Goal: Task Accomplishment & Management: Complete application form

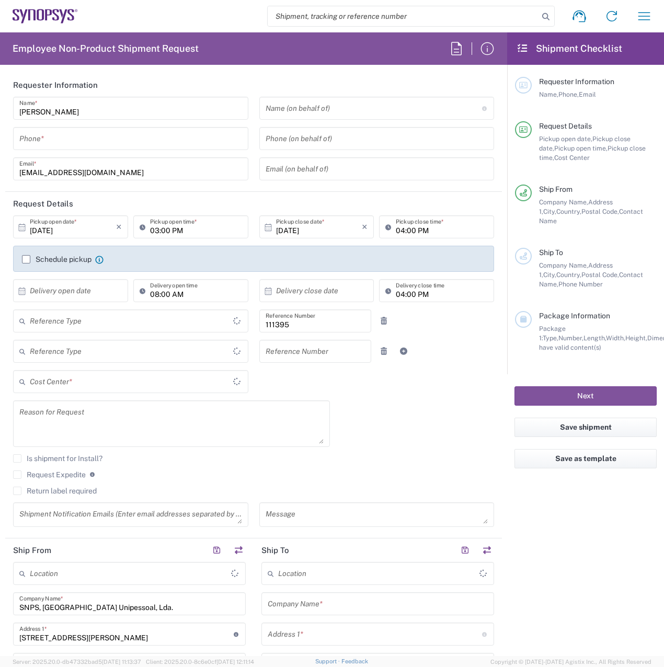
type input "Department"
type input "PT90, HR, [GEOGRAPHIC_DATA] Sta 111395"
type input "Delivered at Place"
type input "[GEOGRAPHIC_DATA]"
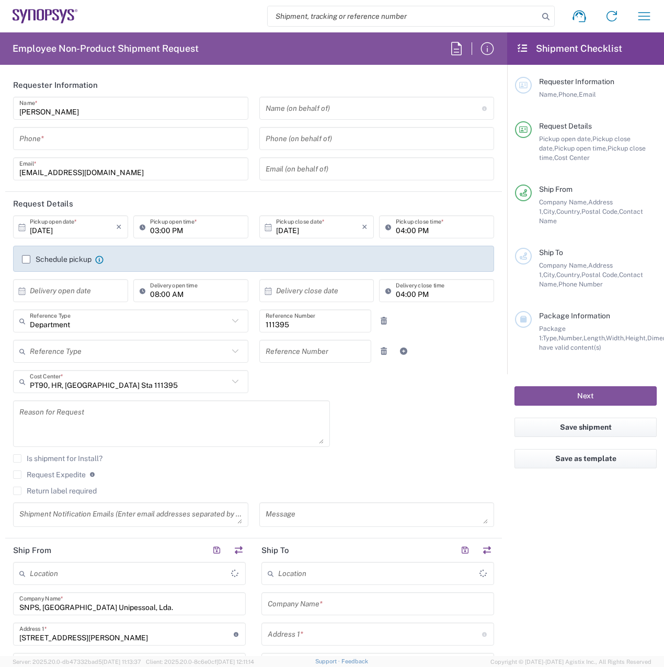
type input "Porto PT02"
click at [196, 136] on input "tel" at bounding box center [130, 139] width 223 height 18
type input "220415900"
click at [339, 112] on input "text" at bounding box center [374, 108] width 216 height 18
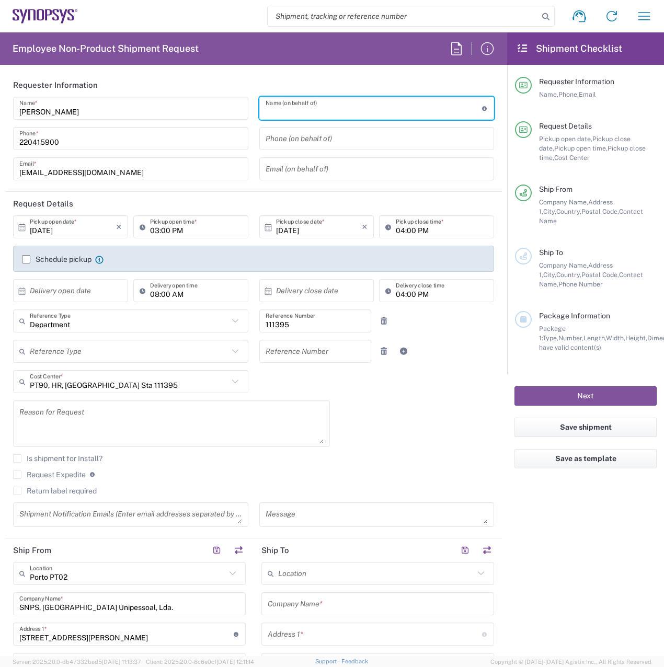
paste input "[PERSON_NAME]"
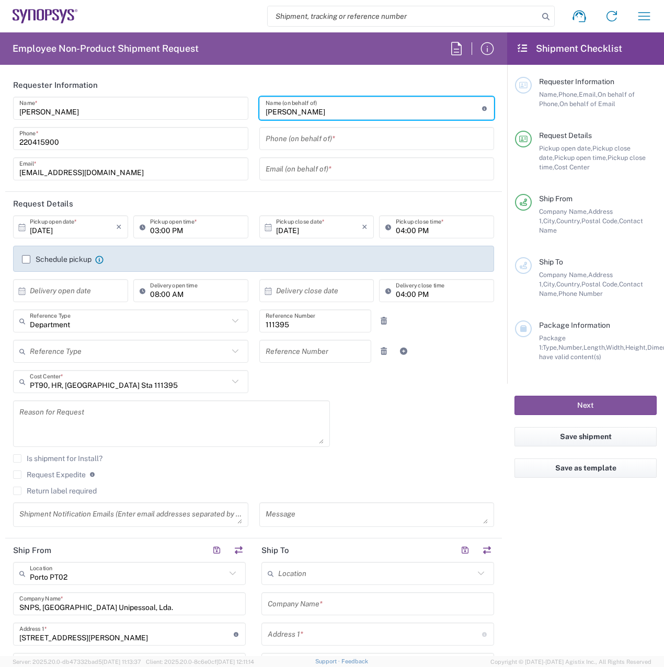
type input "[PERSON_NAME]"
drag, startPoint x: 285, startPoint y: 141, endPoint x: 286, endPoint y: 132, distance: 9.5
click at [285, 141] on input "tel" at bounding box center [377, 139] width 223 height 18
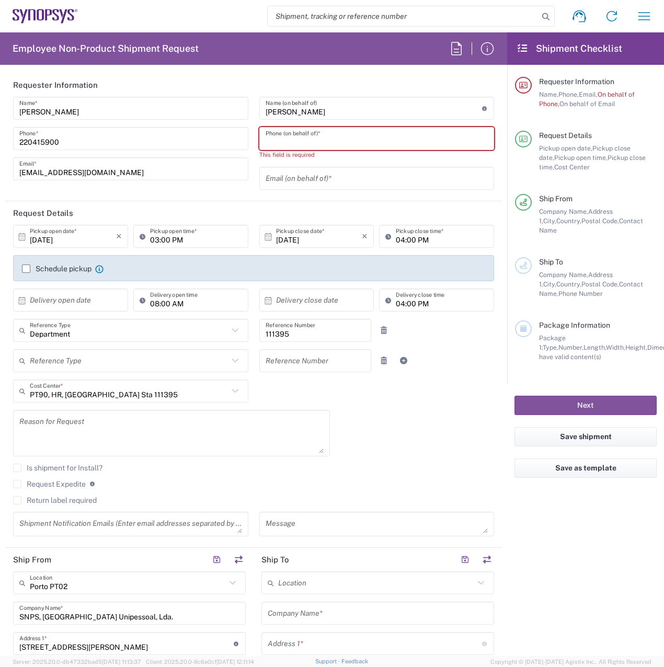
paste input "[PHONE_NUMBER]"
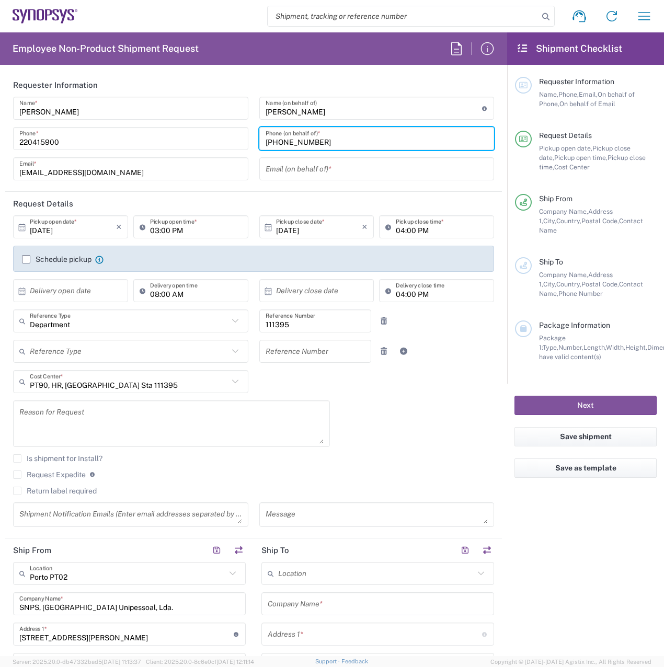
click at [276, 141] on input "[PHONE_NUMBER]" at bounding box center [377, 139] width 223 height 18
type input "[PHONE_NUMBER]"
click at [281, 170] on input "text" at bounding box center [377, 169] width 223 height 18
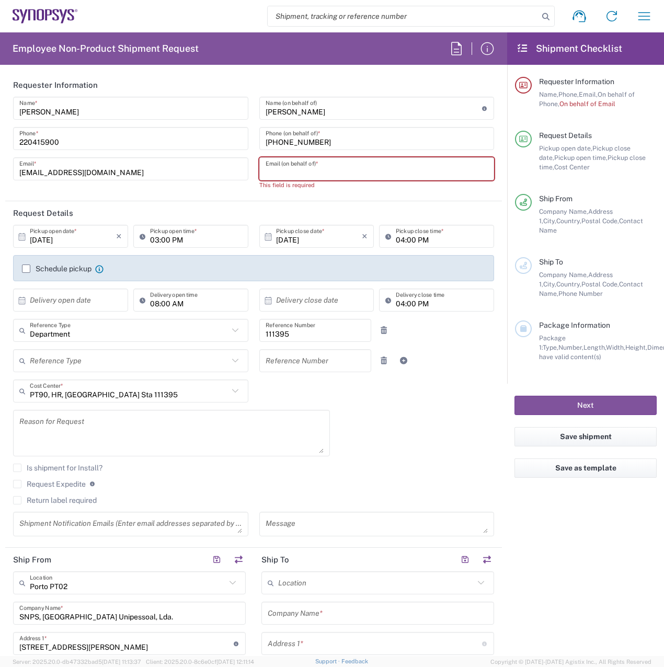
click at [317, 173] on input "text" at bounding box center [377, 169] width 223 height 18
paste input "[EMAIL_ADDRESS][DOMAIN_NAME]"
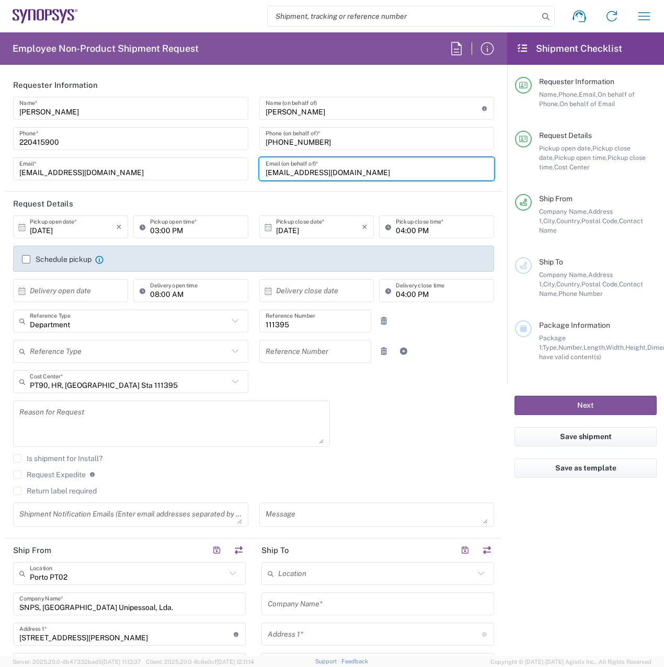
type input "[EMAIL_ADDRESS][DOMAIN_NAME]"
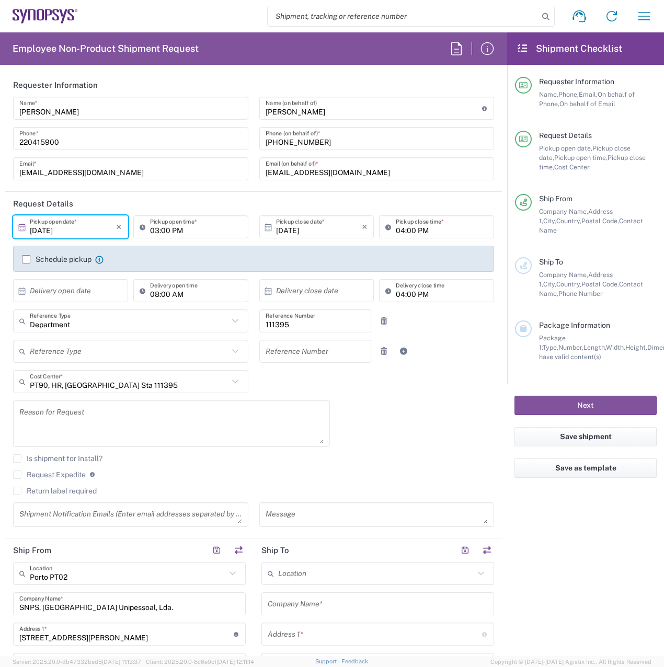
click at [97, 232] on input "[DATE]" at bounding box center [73, 227] width 86 height 18
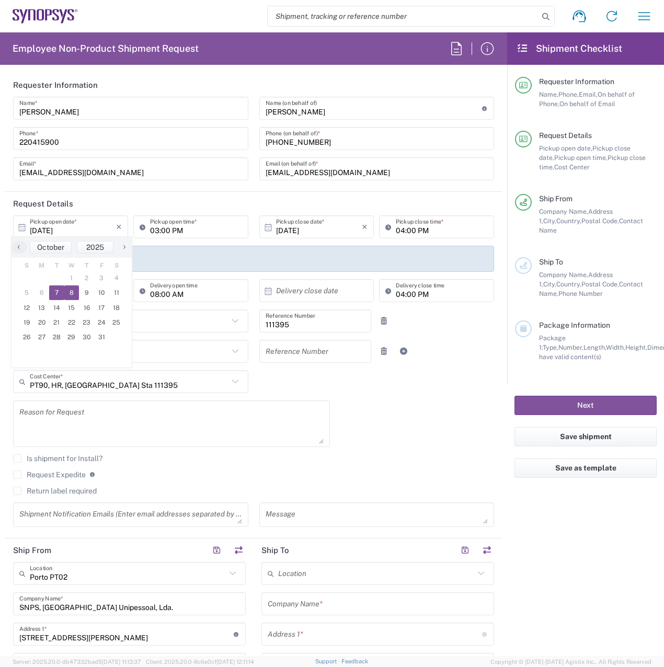
click at [68, 291] on span "8" at bounding box center [71, 292] width 15 height 15
type input "[DATE]"
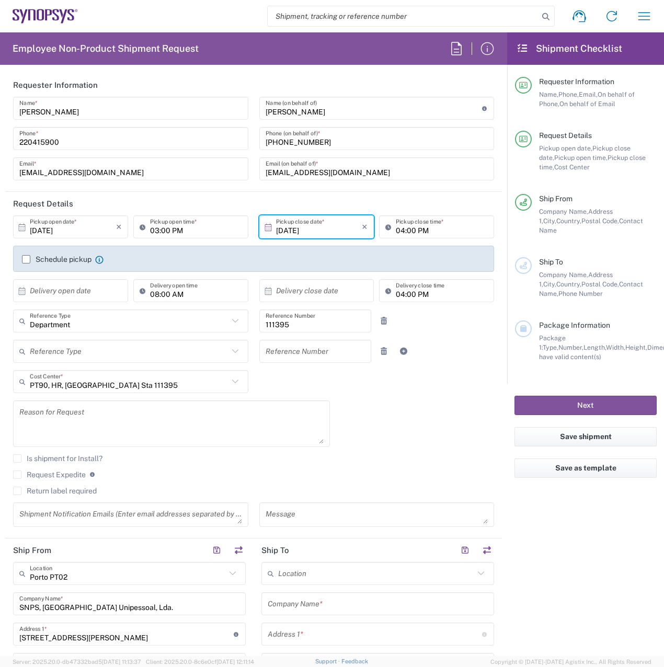
click at [28, 260] on label "Schedule pickup" at bounding box center [57, 259] width 70 height 8
click at [26, 259] on input "Schedule pickup" at bounding box center [26, 259] width 0 height 0
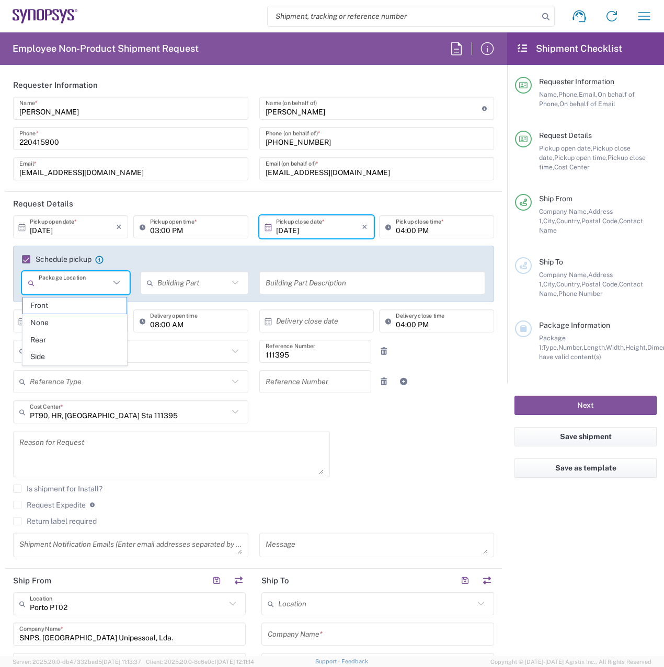
click at [98, 285] on input "text" at bounding box center [74, 283] width 71 height 18
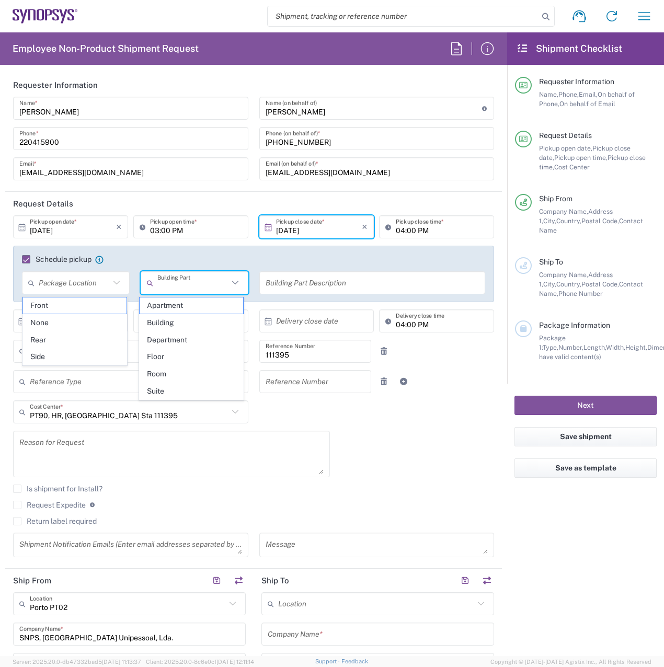
click at [190, 287] on input "text" at bounding box center [192, 283] width 71 height 18
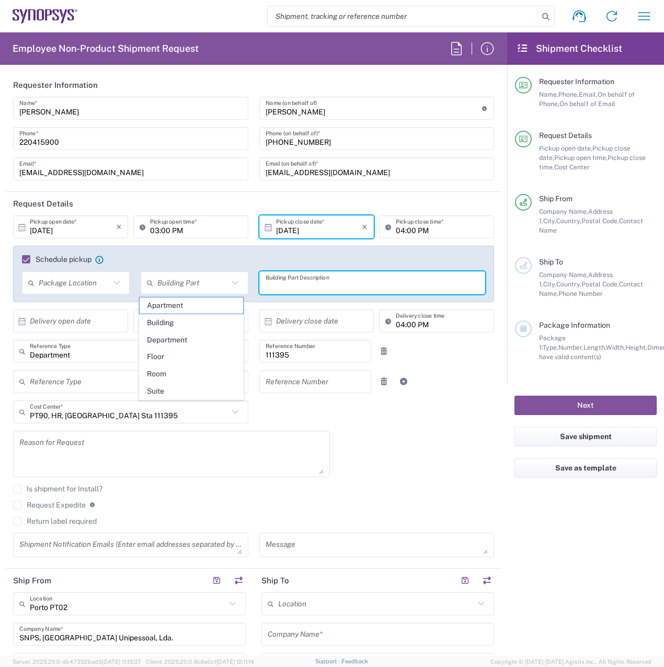
click at [275, 285] on input "text" at bounding box center [373, 283] width 214 height 18
click at [96, 281] on input "text" at bounding box center [74, 283] width 71 height 18
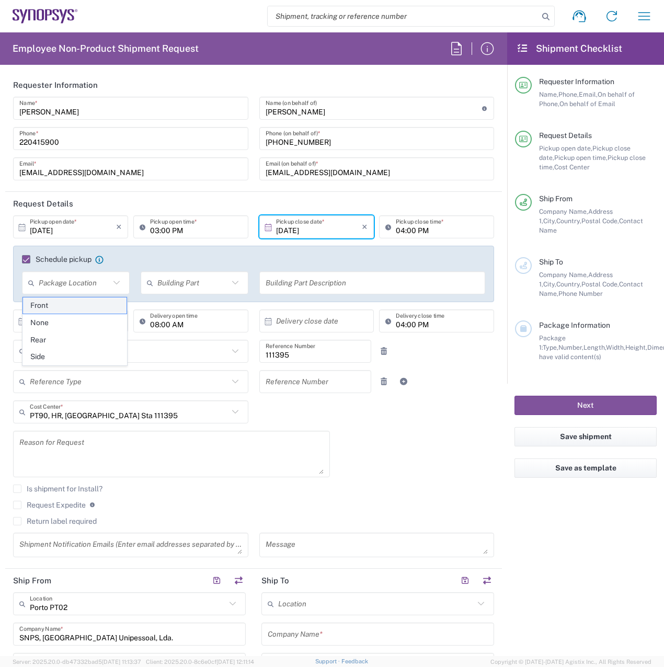
click at [102, 305] on span "Front" at bounding box center [75, 305] width 104 height 16
type input "Front"
click at [171, 286] on input "text" at bounding box center [192, 283] width 71 height 18
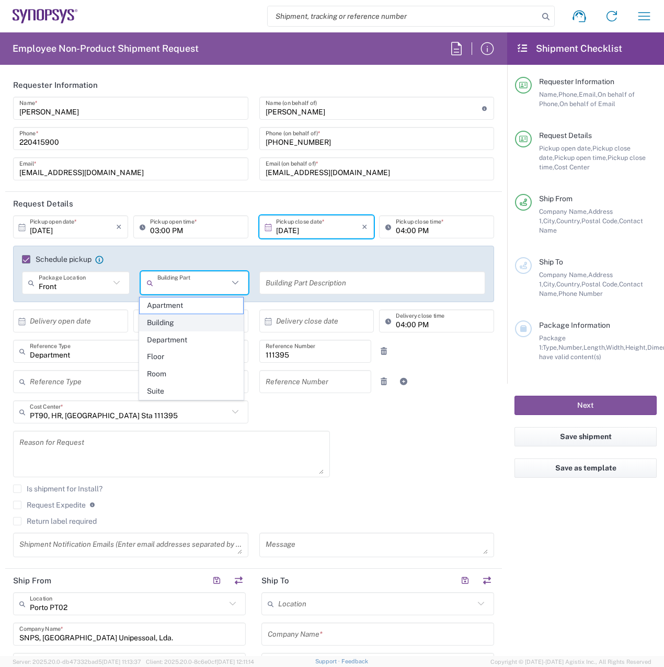
click at [191, 320] on span "Building" at bounding box center [192, 323] width 104 height 16
type input "Building"
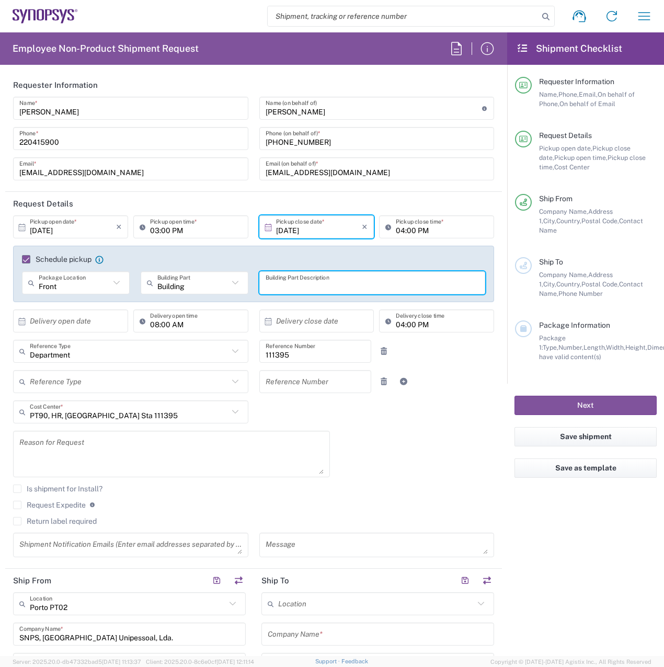
click at [287, 288] on input "text" at bounding box center [373, 283] width 214 height 18
click at [377, 290] on input "text" at bounding box center [373, 283] width 214 height 18
paste input "Synopsys Software Netherlands BV"
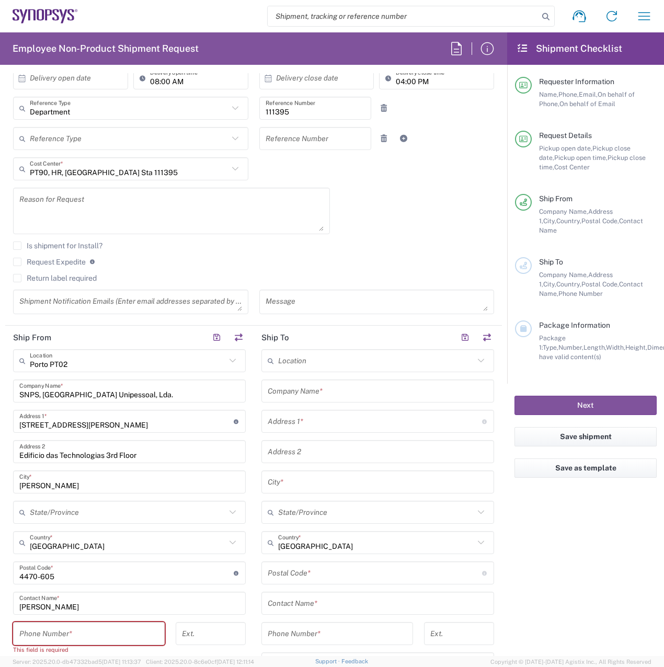
scroll to position [261, 0]
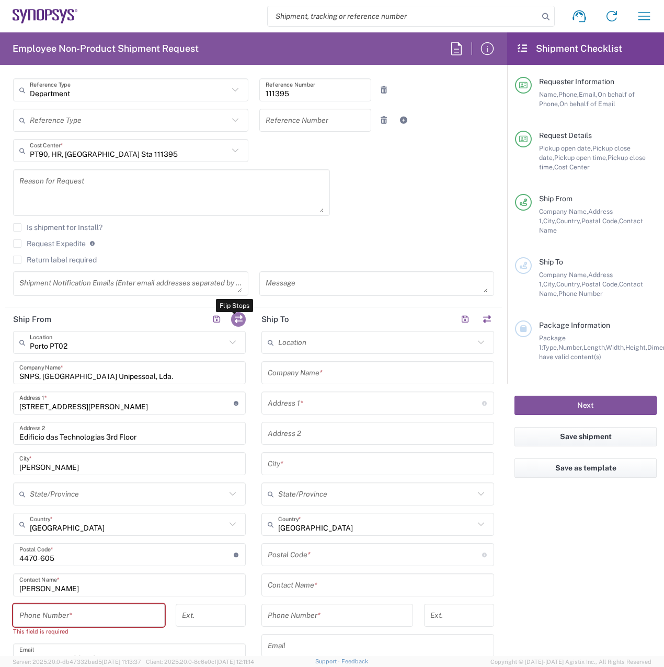
type input "Synopsys Software Netherlands BV"
click at [238, 318] on button "button" at bounding box center [238, 319] width 15 height 15
type input "Porto PT02"
type input "SNPS, [GEOGRAPHIC_DATA] Unipessoal, Lda."
type input "[STREET_ADDRESS][PERSON_NAME]"
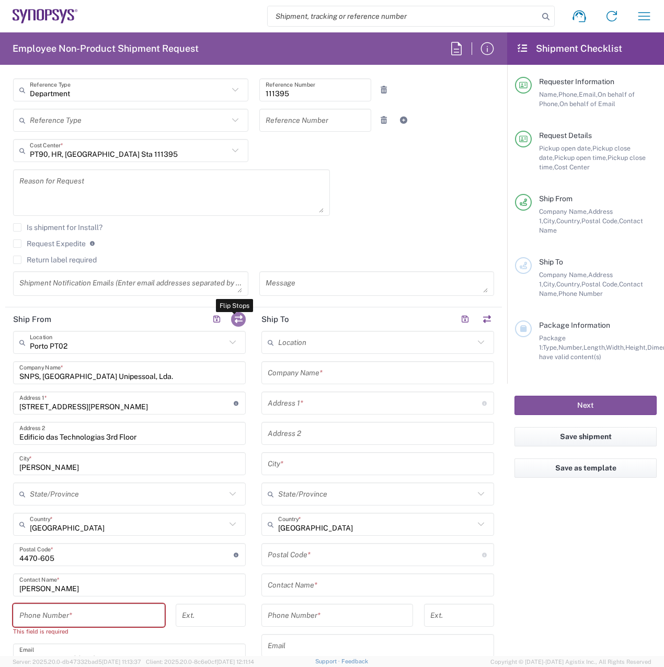
type input "Edificio das Technologias 3rd Floor"
type input "[PERSON_NAME]"
type input "4470-605"
type input "[PERSON_NAME]"
type input "[EMAIL_ADDRESS][DOMAIN_NAME]"
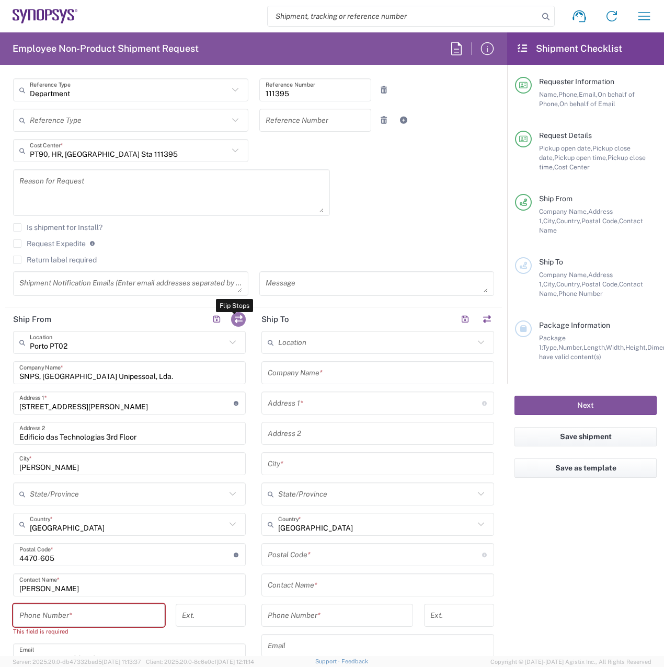
type input "PT503835420"
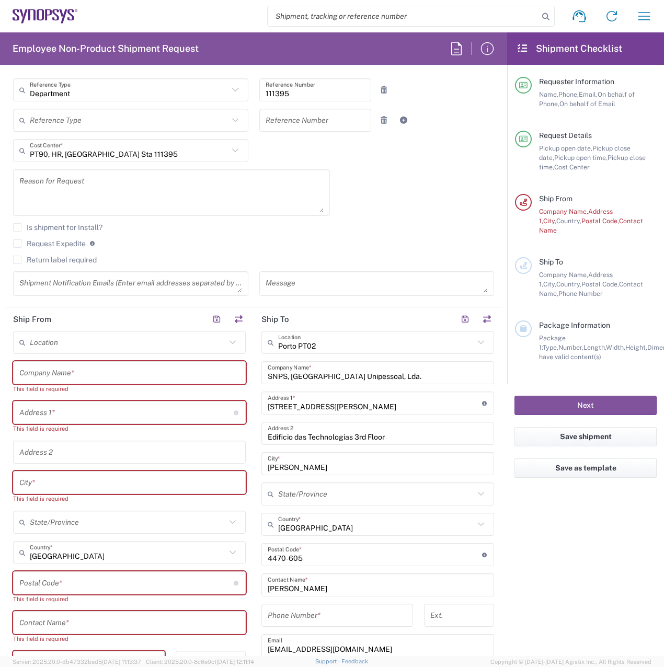
click at [134, 341] on input "text" at bounding box center [128, 343] width 196 height 18
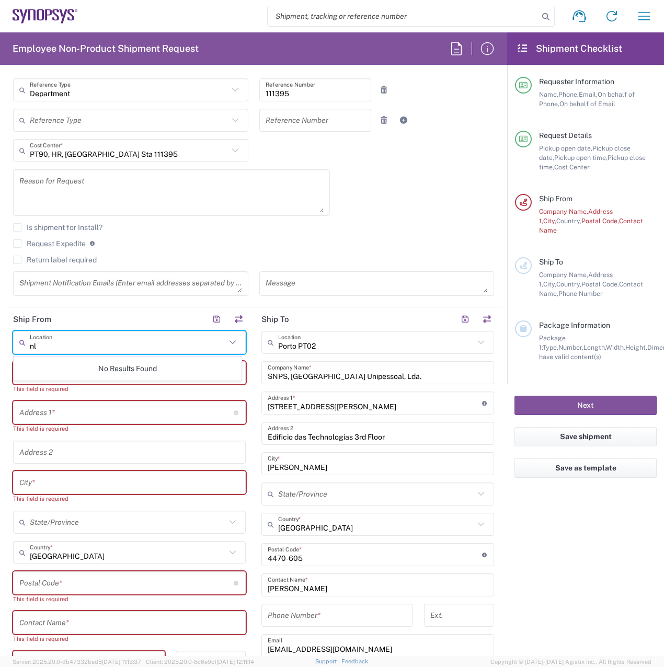
type input "n"
type input "NL05"
drag, startPoint x: 158, startPoint y: 348, endPoint x: 133, endPoint y: 90, distance: 259.0
click at [133, 90] on form "Requester Information [PERSON_NAME] Name * [PHONE_NUMBER] Phone * [EMAIL_ADDRES…" at bounding box center [253, 364] width 507 height 583
click at [171, 372] on input "text" at bounding box center [129, 373] width 220 height 18
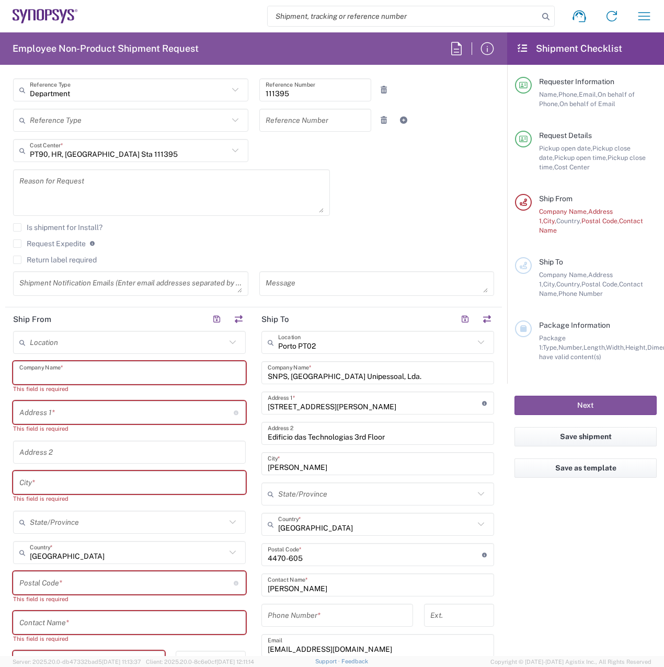
click at [126, 374] on input "text" at bounding box center [129, 373] width 220 height 18
paste input "Synopsys Software Netherlands BV"
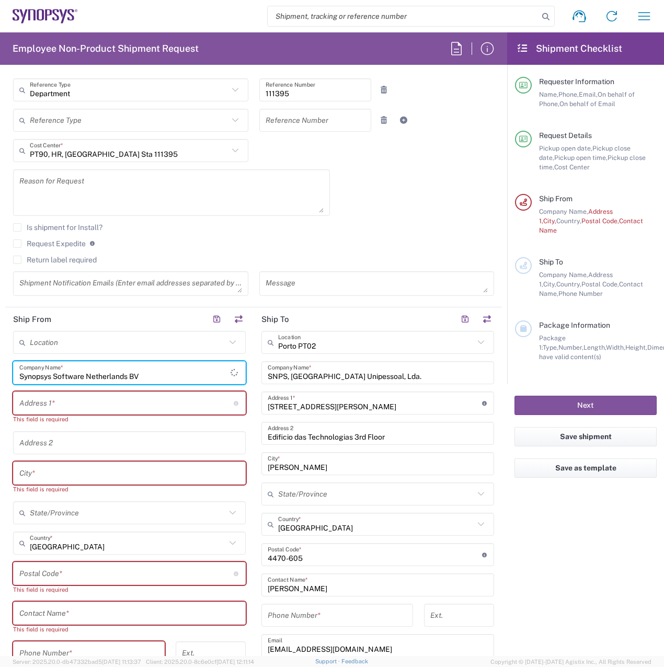
type input "Synopsys Software Netherlands BV"
click at [101, 406] on input "text" at bounding box center [126, 403] width 214 height 18
drag, startPoint x: 114, startPoint y: 407, endPoint x: 109, endPoint y: 408, distance: 5.5
click at [114, 407] on input "text" at bounding box center [126, 403] width 214 height 18
paste input "[GEOGRAPHIC_DATA] 41"
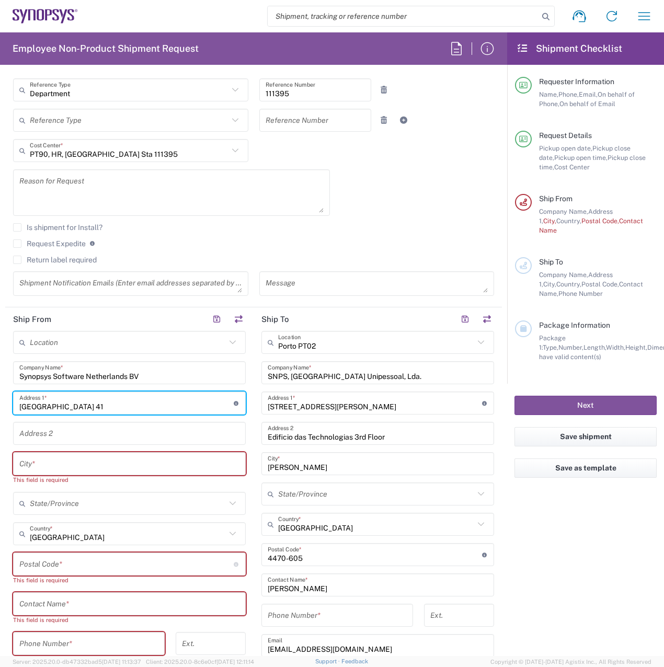
type input "[GEOGRAPHIC_DATA] 41"
click at [52, 463] on input "text" at bounding box center [129, 464] width 220 height 18
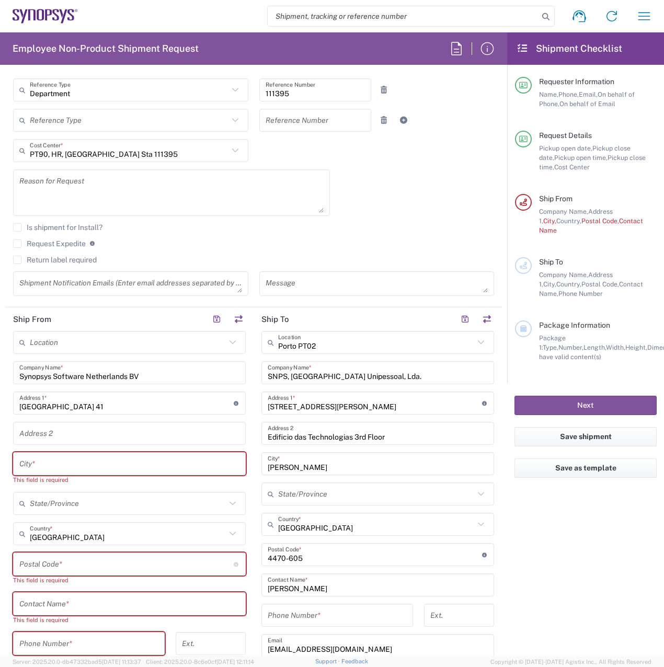
click at [28, 460] on input "text" at bounding box center [129, 464] width 220 height 18
paste input "[GEOGRAPHIC_DATA]"
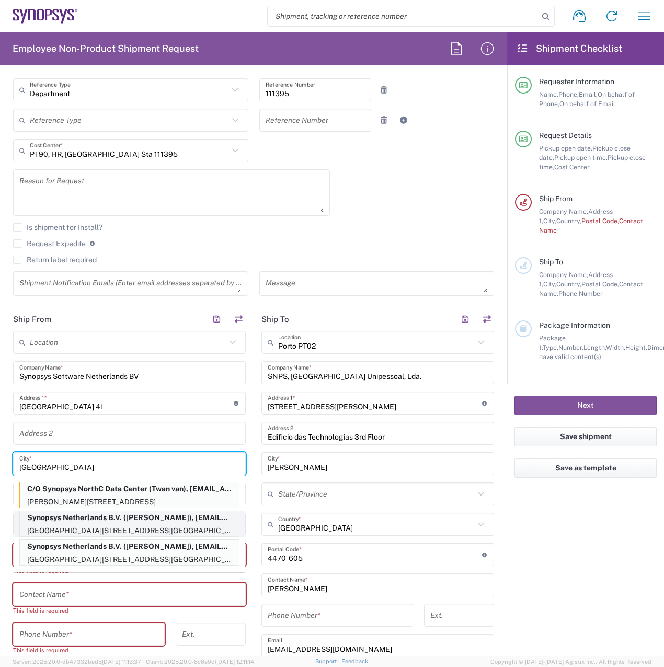
type input "[GEOGRAPHIC_DATA]"
click at [137, 527] on p "[GEOGRAPHIC_DATA][STREET_ADDRESS][GEOGRAPHIC_DATA][GEOGRAPHIC_DATA]" at bounding box center [129, 530] width 219 height 13
type input "Synopsys Netherlands B.V."
type input "[GEOGRAPHIC_DATA] 41 [GEOGRAPHIC_DATA]"
type input "[GEOGRAPHIC_DATA]"
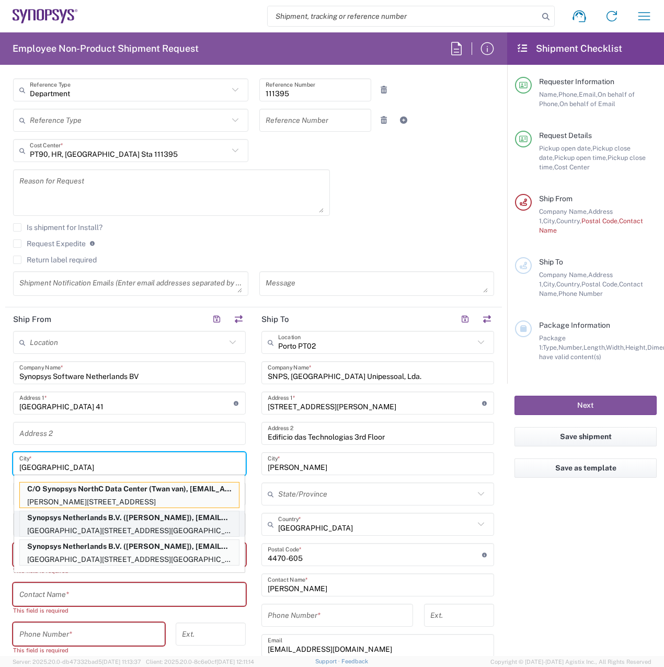
type input "5656 AE"
type input "[PERSON_NAME]"
type input "0031407988001"
type input "[EMAIL_ADDRESS][DOMAIN_NAME]"
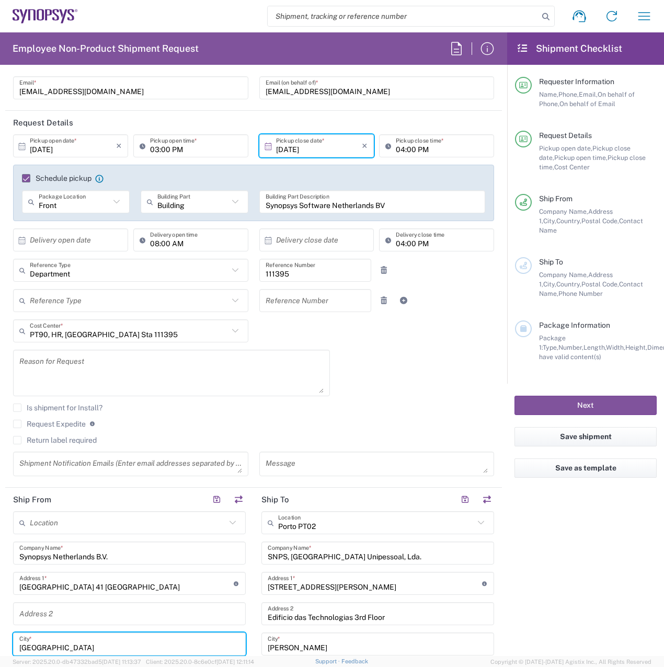
scroll to position [0, 0]
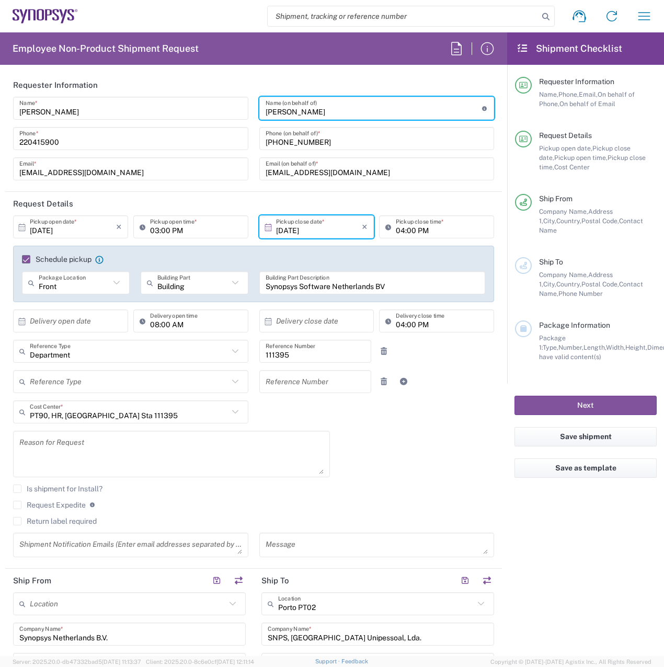
drag, startPoint x: 319, startPoint y: 110, endPoint x: 247, endPoint y: 109, distance: 72.1
click at [247, 109] on div "[PERSON_NAME] Name * [PHONE_NUMBER] Phone * [EMAIL_ADDRESS][DOMAIN_NAME] Email …" at bounding box center [254, 142] width 492 height 91
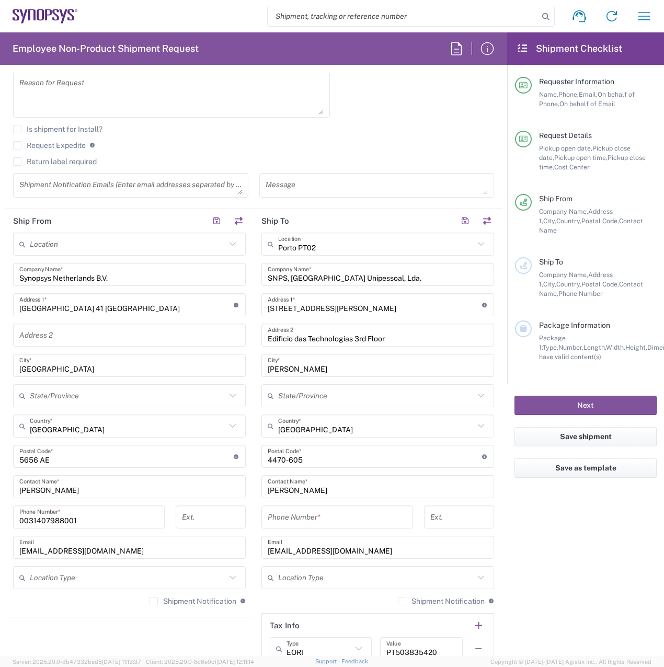
scroll to position [366, 0]
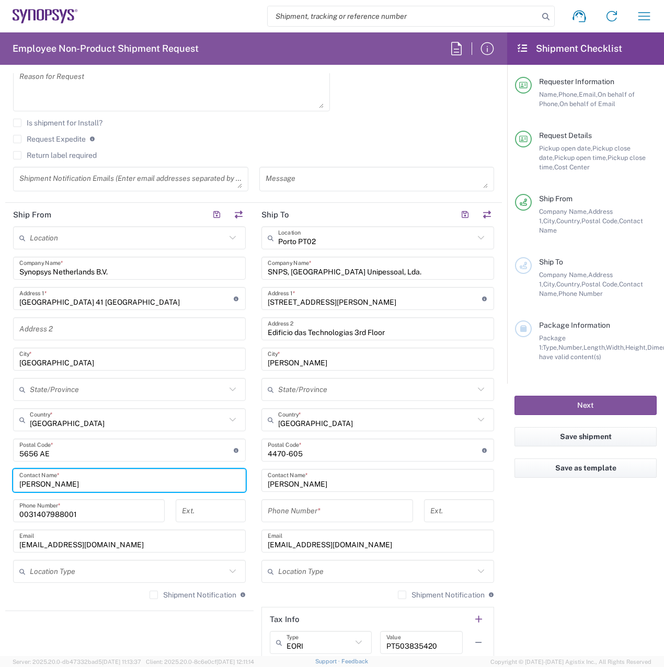
drag, startPoint x: 68, startPoint y: 489, endPoint x: 1, endPoint y: 477, distance: 67.9
click at [1, 477] on form "Requester Information [PERSON_NAME] Name * [PHONE_NUMBER] Phone * [EMAIL_ADDRES…" at bounding box center [253, 364] width 507 height 583
paste input "[PERSON_NAME]"
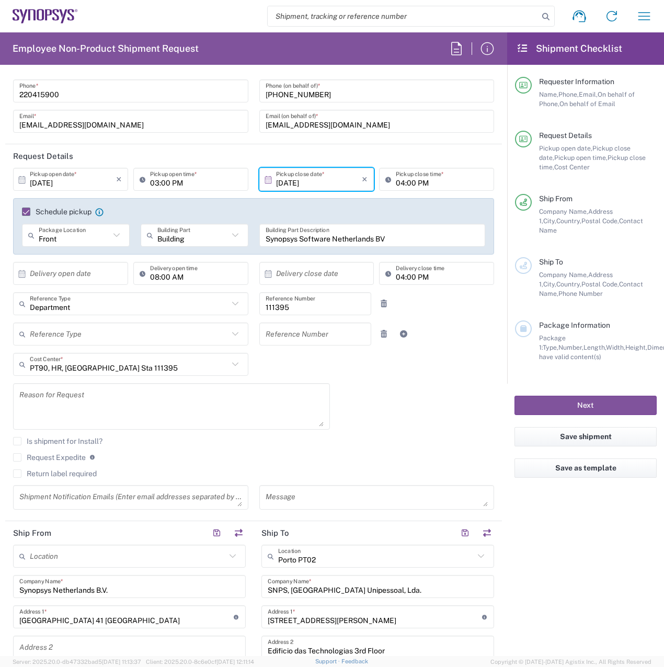
scroll to position [0, 0]
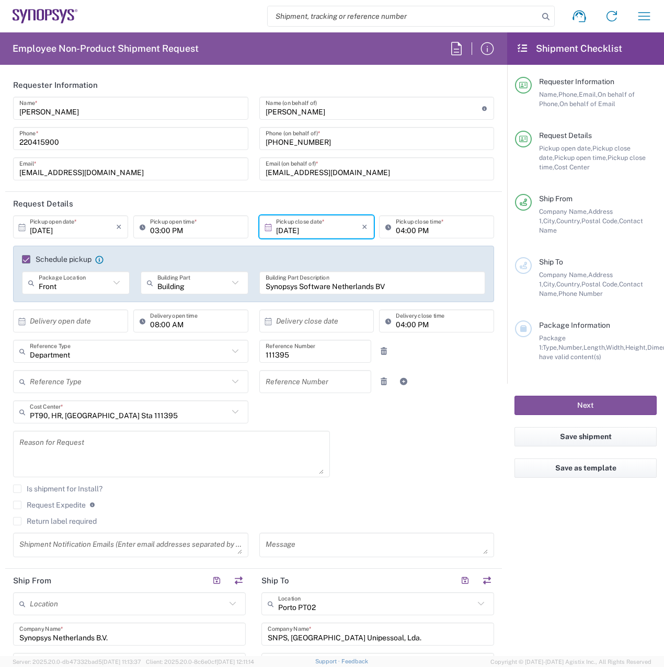
type input "[PERSON_NAME]"
drag, startPoint x: 314, startPoint y: 143, endPoint x: 237, endPoint y: 143, distance: 76.3
click at [237, 143] on div "[PERSON_NAME] Name * [PHONE_NUMBER] Phone * [EMAIL_ADDRESS][DOMAIN_NAME] Email …" at bounding box center [254, 142] width 492 height 91
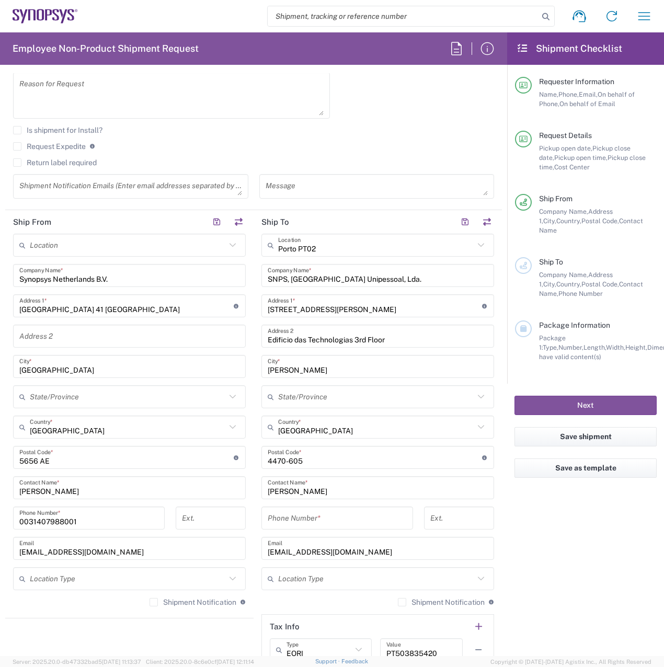
scroll to position [366, 0]
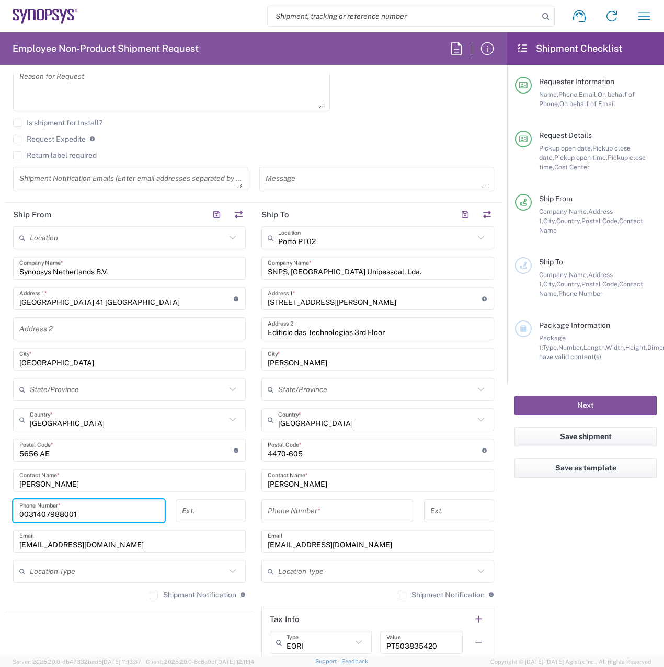
drag, startPoint x: 84, startPoint y: 512, endPoint x: 6, endPoint y: 513, distance: 77.4
click at [6, 513] on main "Location [GEOGRAPHIC_DATA] DE04 Agrate Brianza IT01 [GEOGRAPHIC_DATA] DE02 [GEO…" at bounding box center [129, 416] width 248 height 381
paste input "[PHONE_NUMBER]"
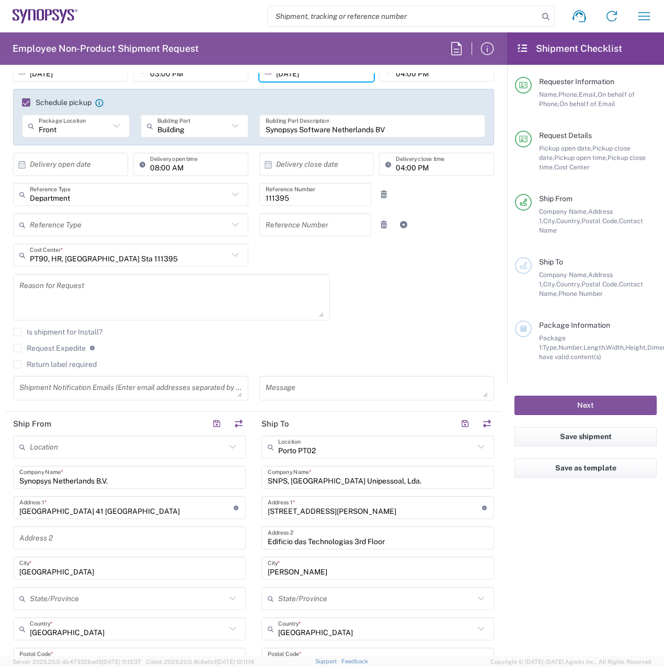
scroll to position [0, 0]
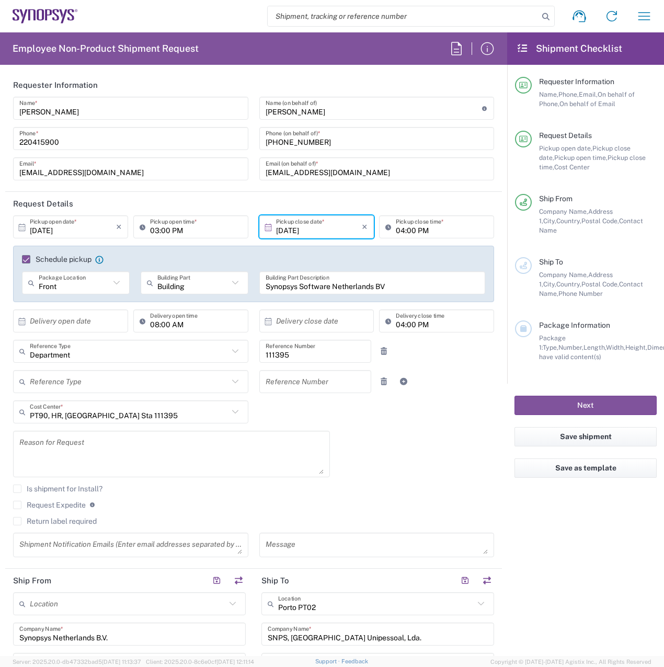
type input "[PHONE_NUMBER]"
drag, startPoint x: 344, startPoint y: 174, endPoint x: 244, endPoint y: 177, distance: 100.4
click at [244, 177] on div "[PERSON_NAME] Name * [PHONE_NUMBER] Phone * [EMAIL_ADDRESS][DOMAIN_NAME] Email …" at bounding box center [254, 142] width 492 height 91
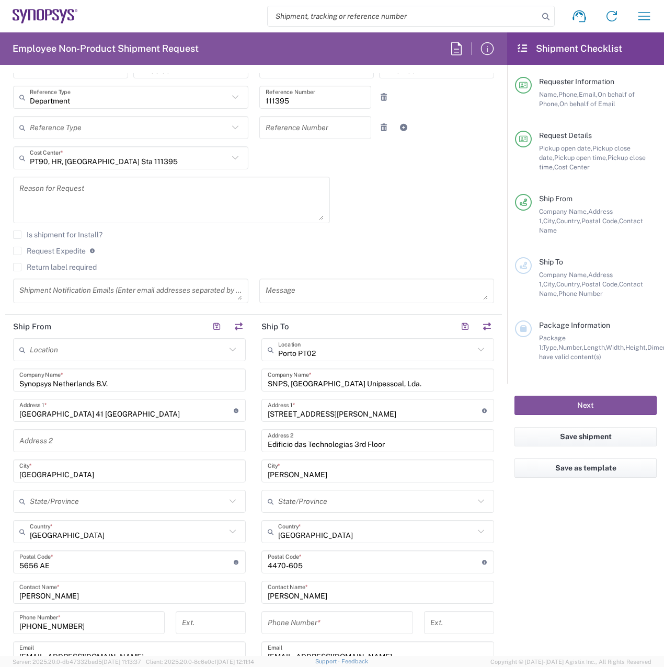
scroll to position [366, 0]
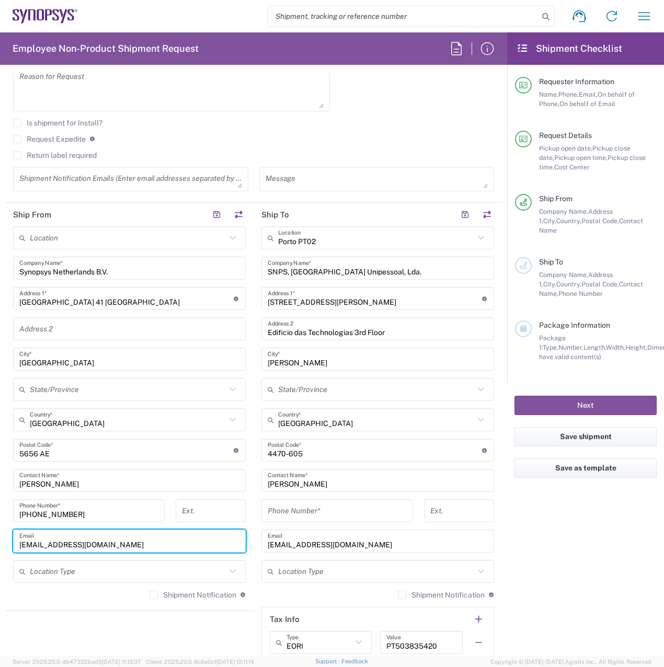
drag, startPoint x: 86, startPoint y: 554, endPoint x: 14, endPoint y: 550, distance: 72.2
click at [14, 550] on div "[EMAIL_ADDRESS][DOMAIN_NAME] Email" at bounding box center [129, 541] width 233 height 23
paste input "renateg"
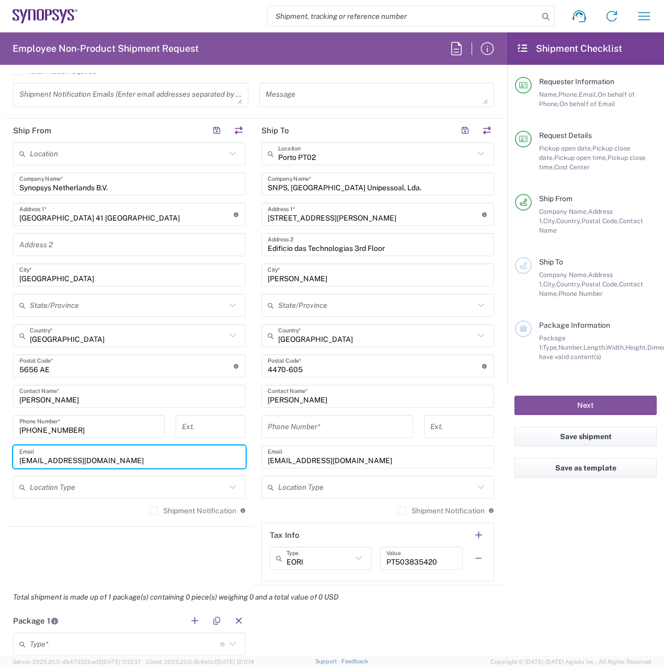
scroll to position [470, 0]
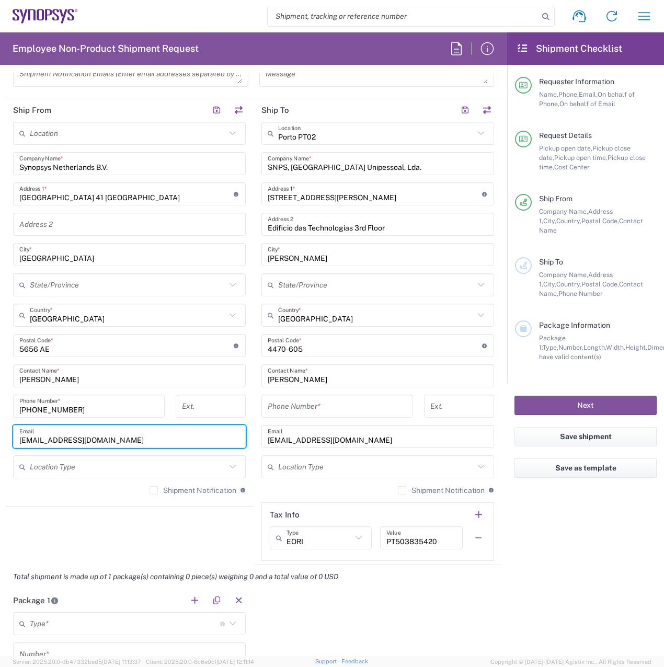
type input "[EMAIL_ADDRESS][DOMAIN_NAME]"
click at [226, 469] on icon at bounding box center [233, 467] width 14 height 14
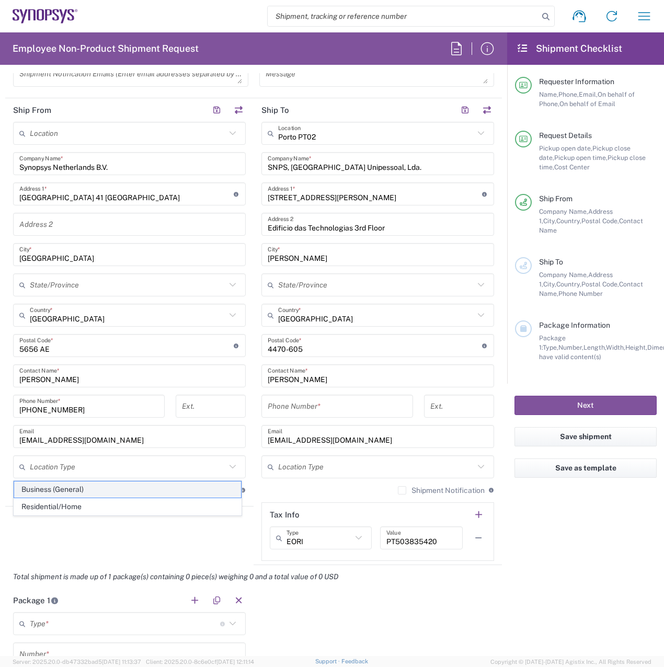
click at [211, 489] on span "Business (General)" at bounding box center [127, 489] width 227 height 16
type input "Business (General)"
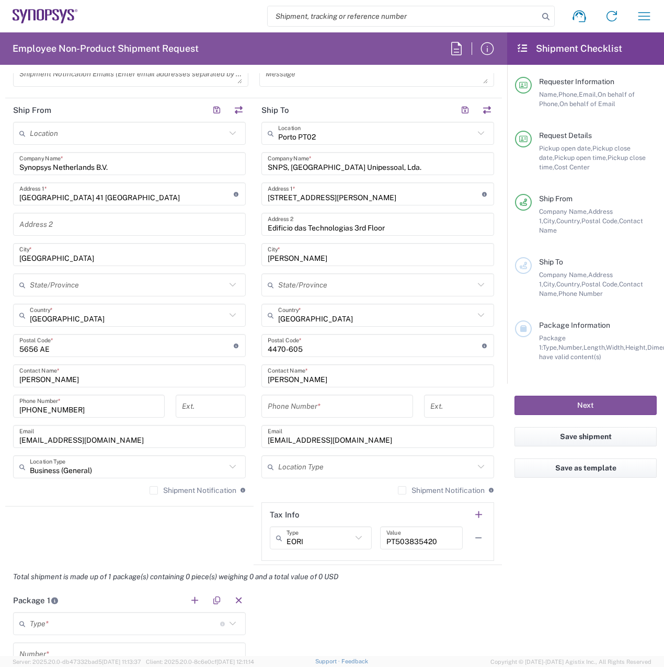
click at [439, 471] on input "text" at bounding box center [376, 467] width 196 height 18
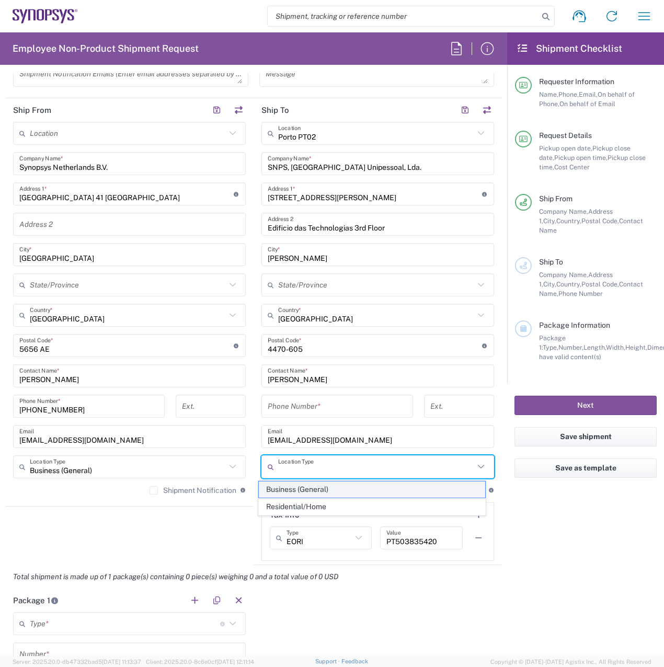
click at [395, 491] on span "Business (General)" at bounding box center [372, 489] width 227 height 16
type input "Business (General)"
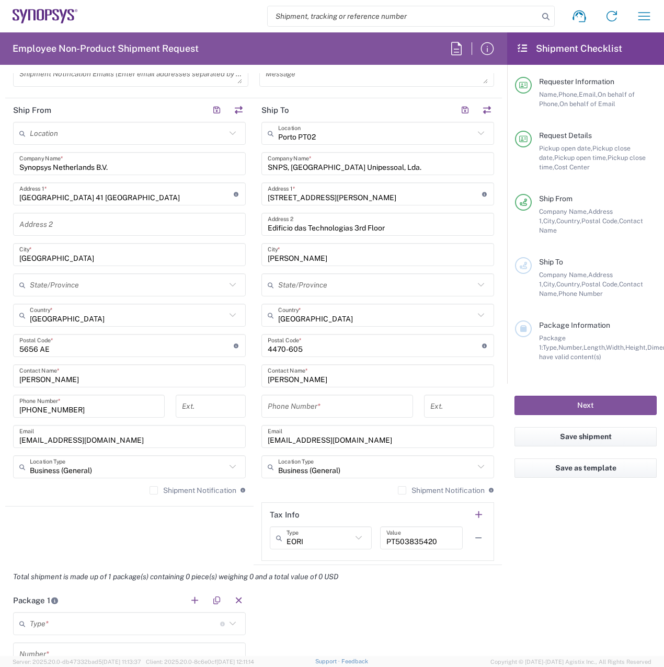
click at [150, 490] on label "Shipment Notification" at bounding box center [193, 490] width 87 height 8
click at [154, 490] on input "Shipment Notification" at bounding box center [154, 490] width 0 height 0
click at [398, 491] on label "Shipment Notification" at bounding box center [441, 490] width 87 height 8
click at [402, 490] on input "Shipment Notification" at bounding box center [402, 490] width 0 height 0
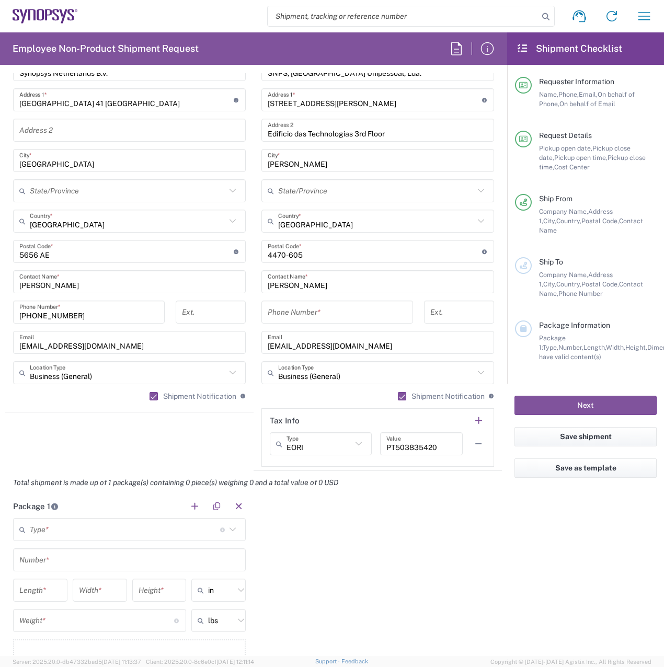
scroll to position [627, 0]
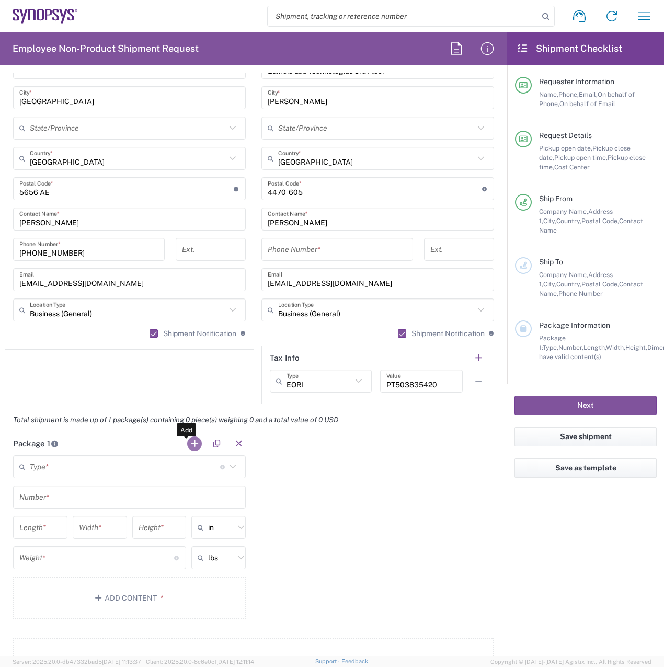
click at [187, 441] on button "button" at bounding box center [194, 443] width 15 height 15
click at [152, 469] on input "text" at bounding box center [125, 467] width 190 height 18
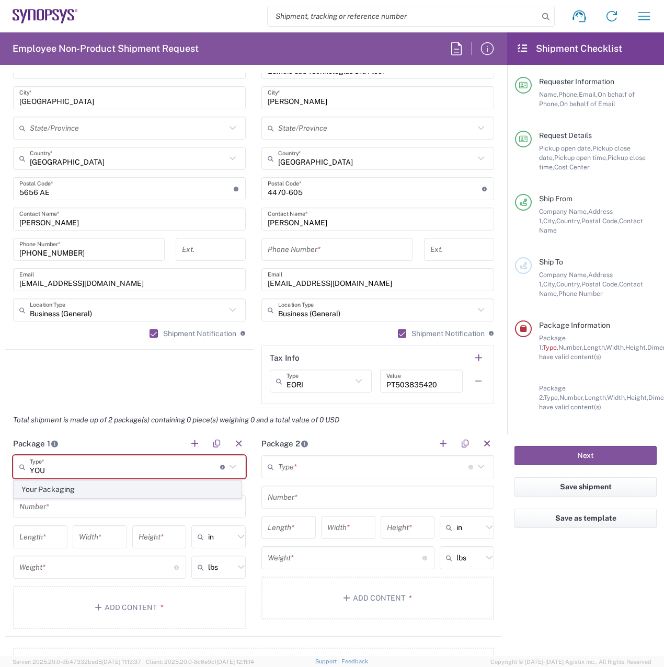
click at [74, 485] on span "Your Packaging" at bounding box center [127, 489] width 227 height 16
type input "Your Packaging"
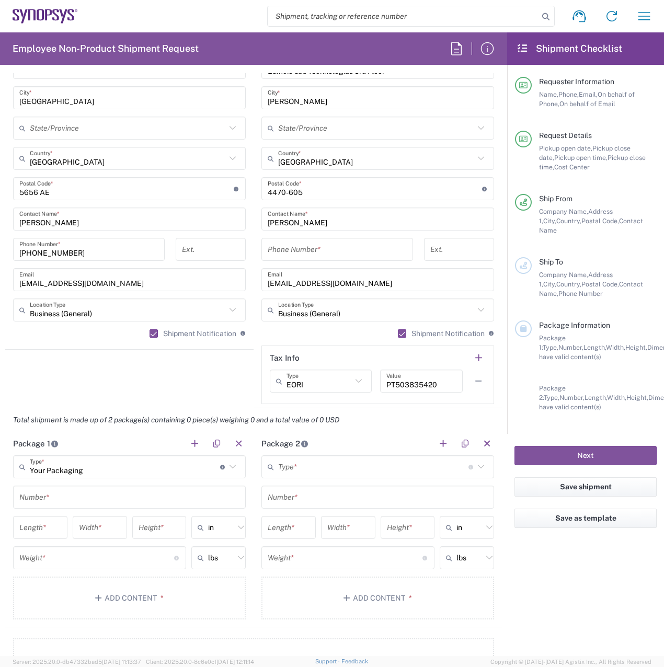
click at [66, 502] on input "text" at bounding box center [129, 497] width 220 height 18
type input "1"
click at [43, 528] on input "number" at bounding box center [40, 528] width 42 height 18
click at [217, 533] on input "text" at bounding box center [221, 527] width 26 height 17
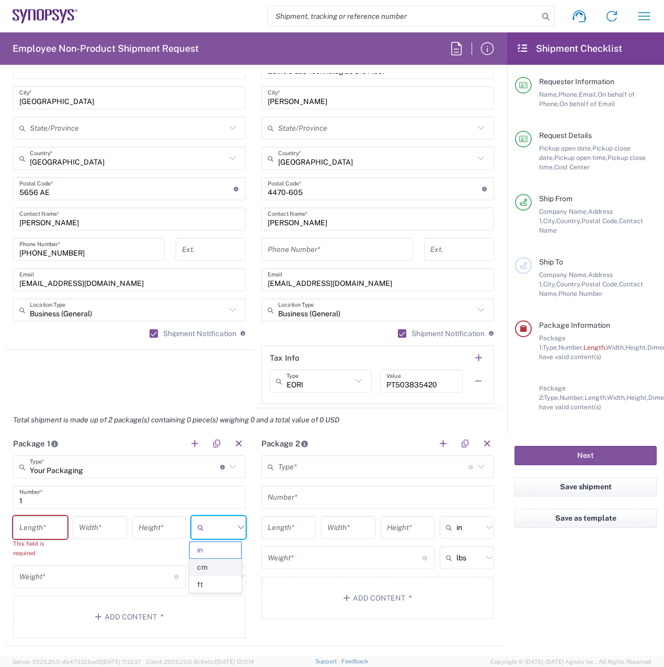
click at [216, 566] on span "cm" at bounding box center [215, 567] width 51 height 16
type input "cm"
click at [228, 577] on input "text" at bounding box center [221, 576] width 26 height 17
click at [216, 622] on span "kgs" at bounding box center [215, 616] width 51 height 16
type input "kgs"
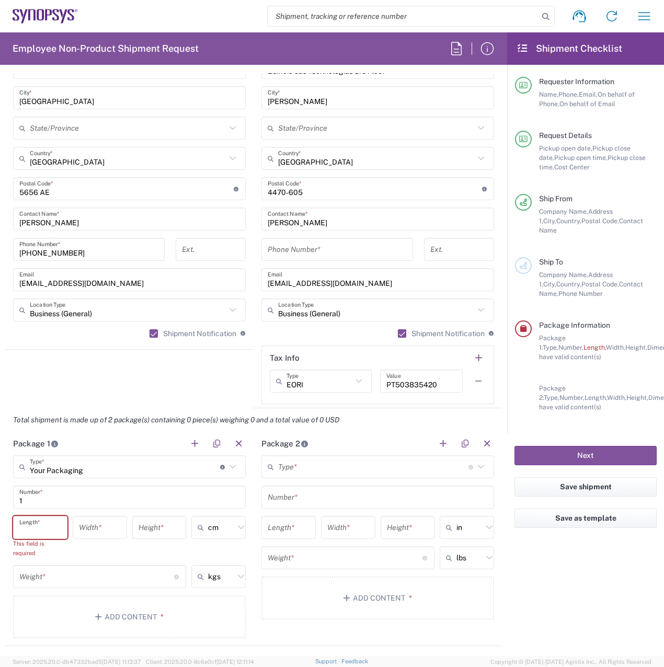
click at [43, 524] on input "number" at bounding box center [40, 528] width 42 height 18
type input "40"
click at [99, 520] on input "number" at bounding box center [100, 528] width 42 height 18
type input "25"
click at [155, 531] on input "number" at bounding box center [160, 528] width 42 height 18
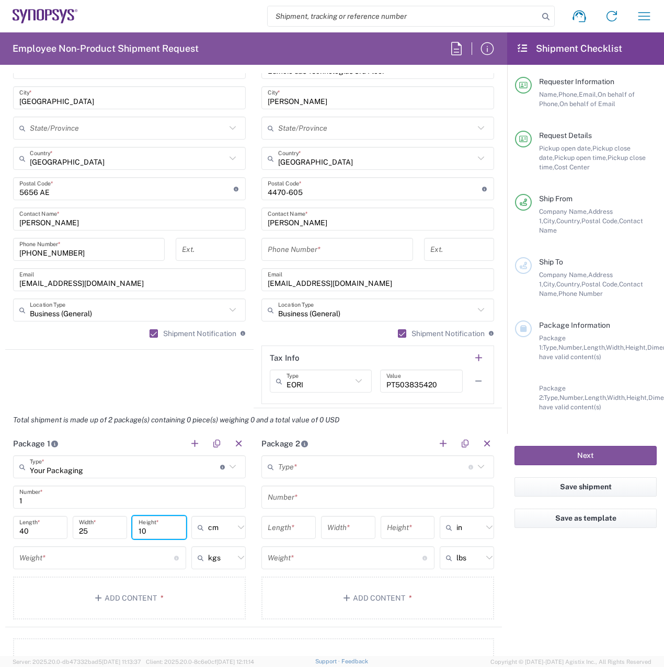
type input "10"
click at [62, 557] on input "number" at bounding box center [96, 558] width 155 height 18
type input "2"
click at [171, 590] on button "Add Content *" at bounding box center [129, 598] width 233 height 43
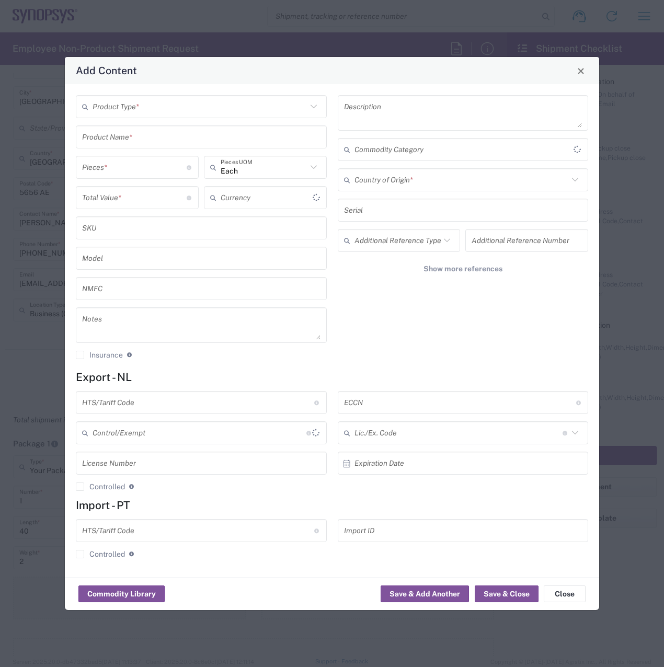
type input "US Dollar"
click at [147, 108] on input "text" at bounding box center [200, 107] width 214 height 18
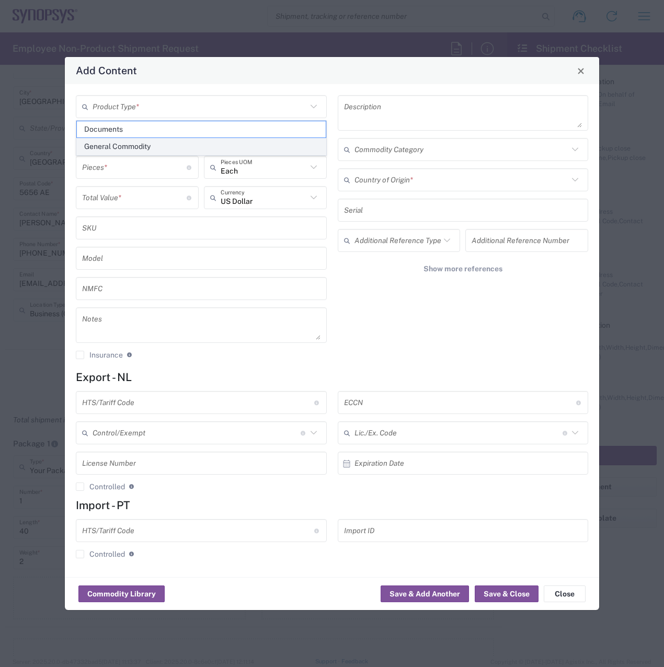
click at [160, 141] on span "General Commodity" at bounding box center [201, 147] width 249 height 16
type input "General Commodity"
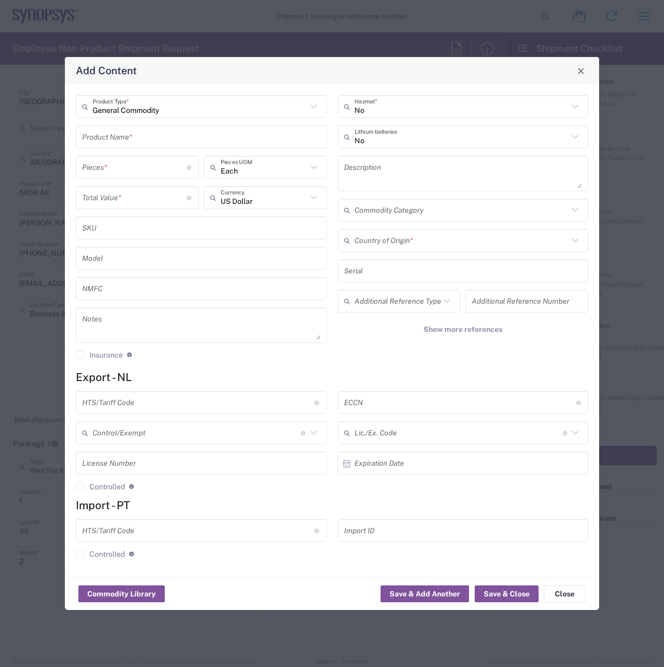
click at [159, 138] on input "text" at bounding box center [201, 137] width 238 height 18
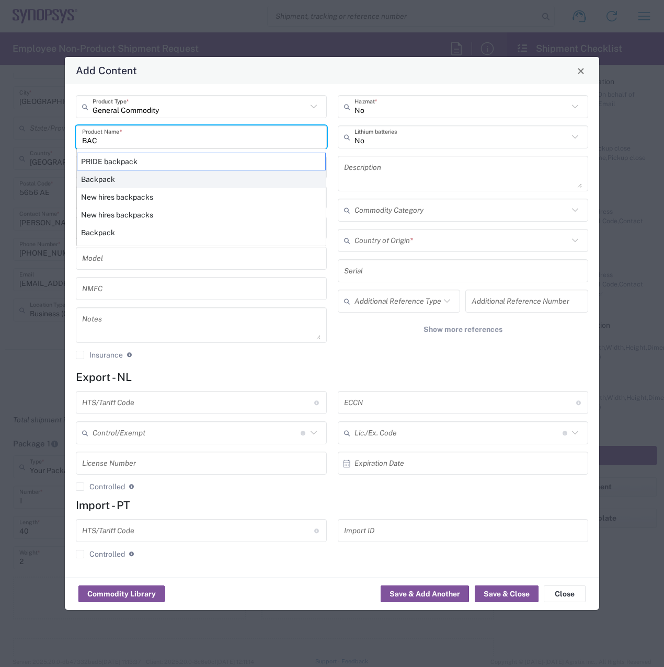
click at [159, 176] on div "Backpack" at bounding box center [201, 179] width 249 height 18
type input "Backpack"
type input "4202923120"
type input "BIS"
type input "EAR99"
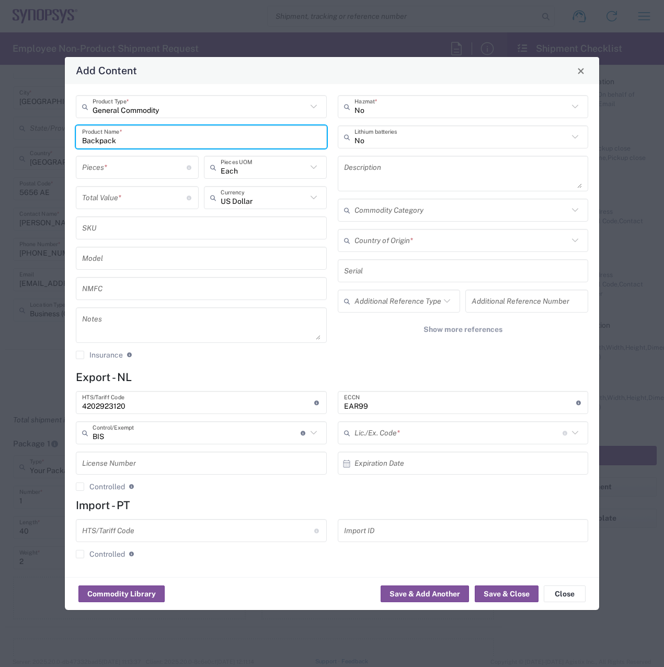
type input "NLR - No License Required"
click at [159, 169] on input "number" at bounding box center [134, 167] width 105 height 18
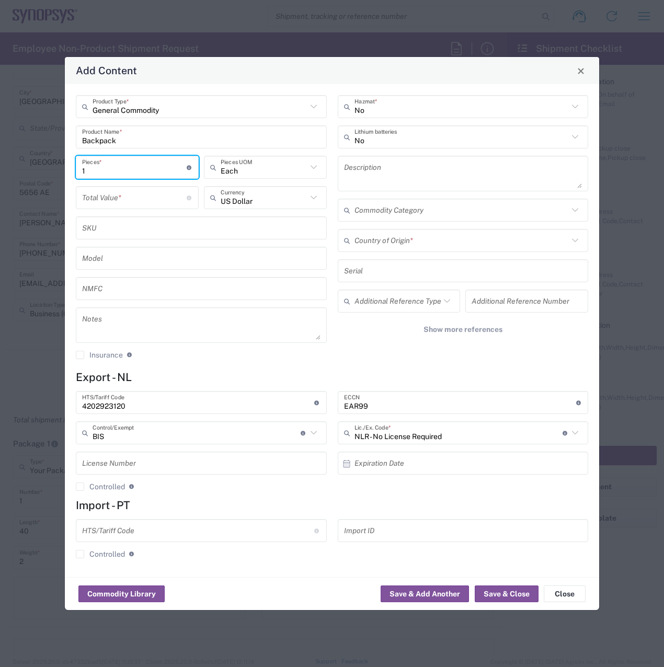
type input "1"
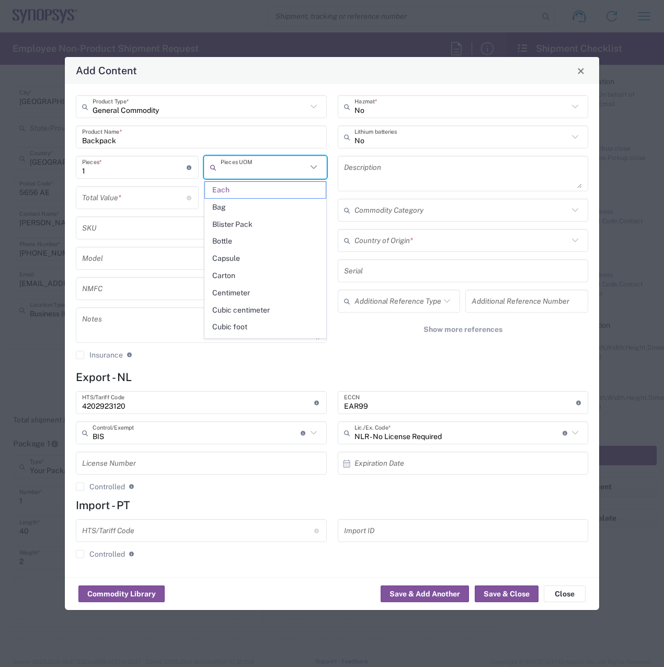
click at [240, 171] on input "text" at bounding box center [264, 167] width 86 height 18
click at [247, 191] on span "Each" at bounding box center [265, 190] width 121 height 16
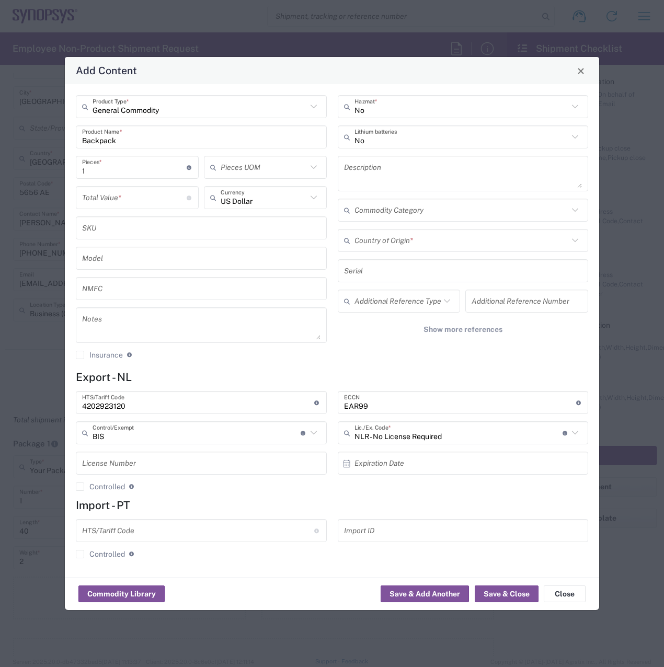
click at [161, 196] on input "number" at bounding box center [134, 198] width 105 height 18
type input "18"
click at [253, 200] on input "text" at bounding box center [264, 198] width 86 height 18
click at [243, 215] on span "Euro" at bounding box center [265, 220] width 121 height 16
type input "Euro"
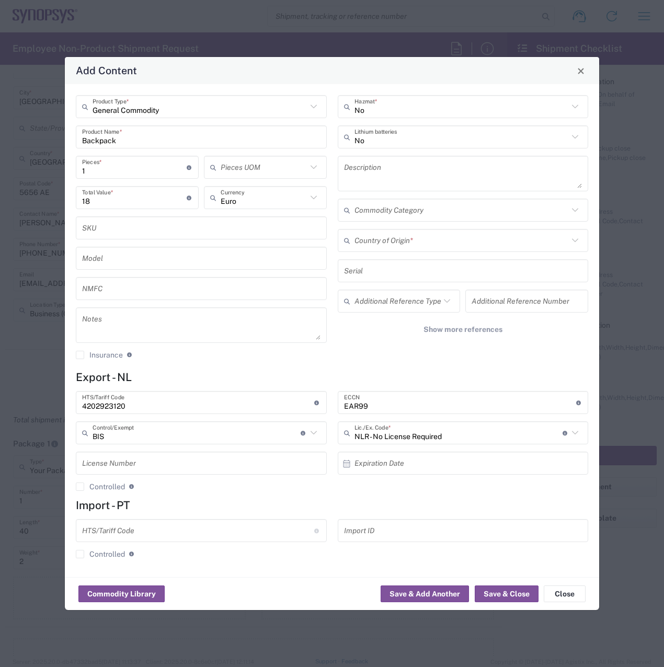
click at [420, 242] on input "text" at bounding box center [461, 241] width 214 height 18
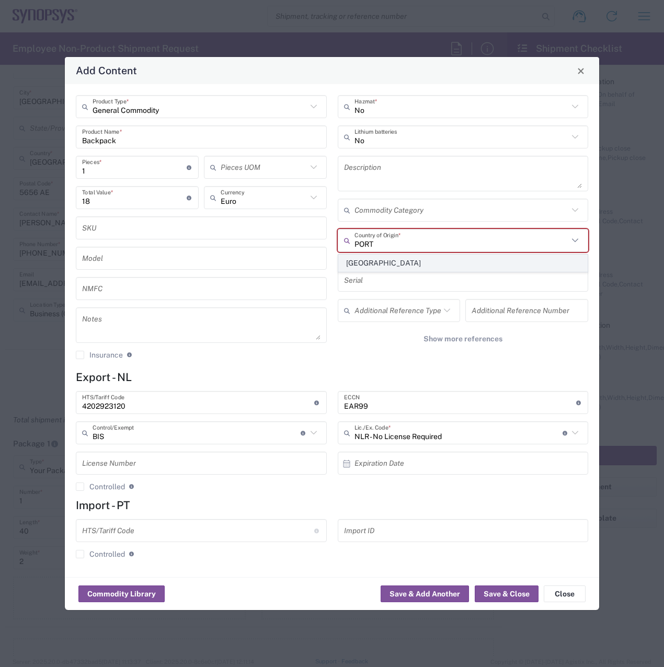
click at [418, 263] on span "[GEOGRAPHIC_DATA]" at bounding box center [463, 263] width 249 height 16
type input "[GEOGRAPHIC_DATA]"
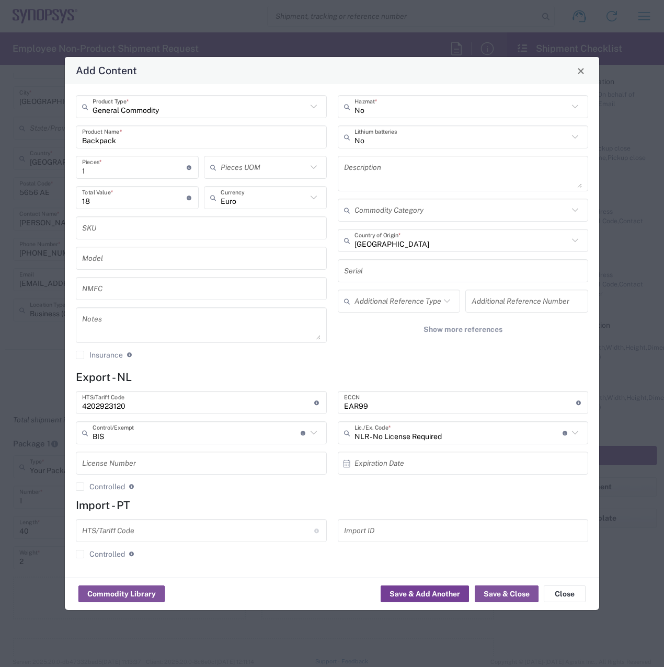
click at [437, 591] on button "Save & Add Another" at bounding box center [425, 593] width 88 height 17
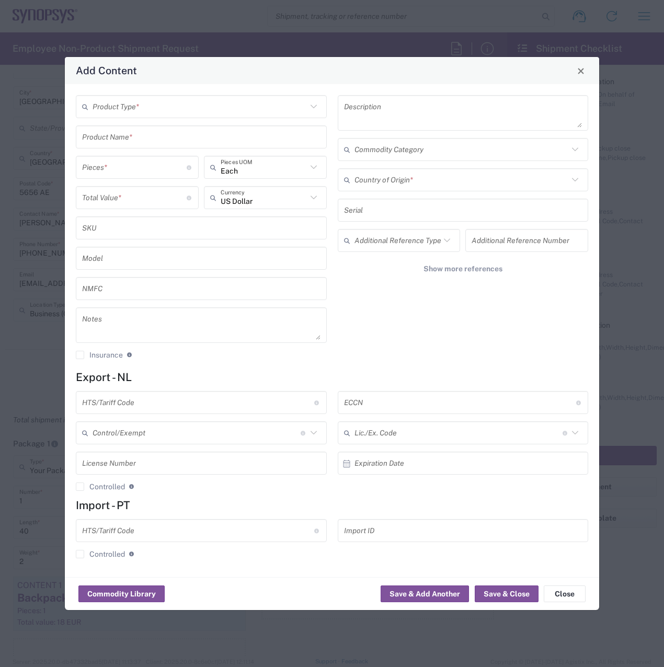
click at [171, 112] on input "text" at bounding box center [200, 107] width 214 height 18
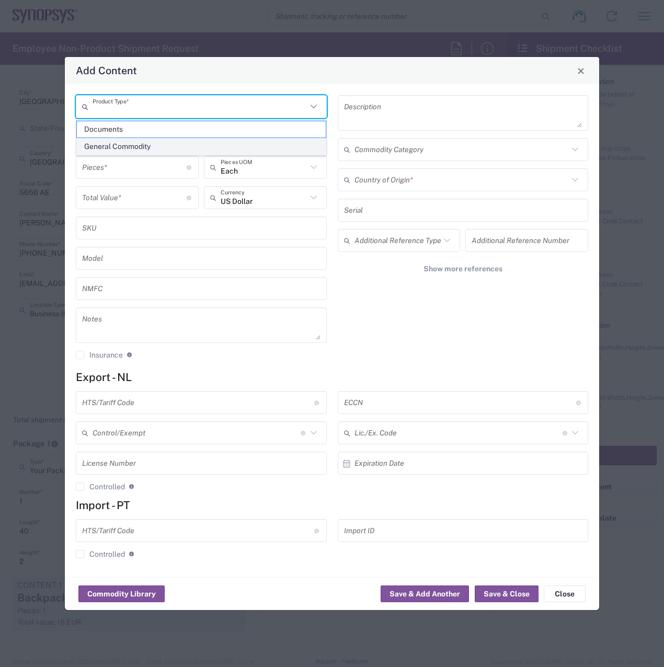
click at [159, 142] on span "General Commodity" at bounding box center [201, 147] width 249 height 16
type input "General Commodity"
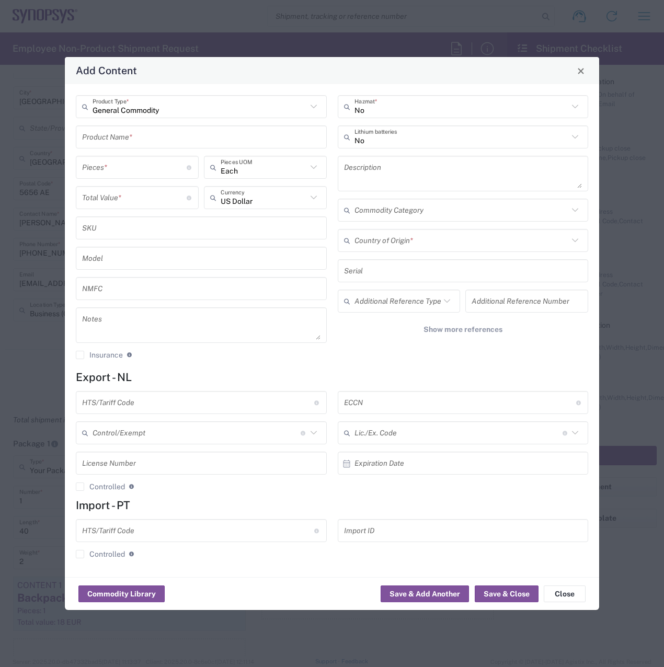
click at [169, 125] on div "General Commodity Product Type * Product Name * Pieces * Number of pieces insid…" at bounding box center [202, 231] width 262 height 272
click at [167, 136] on input "text" at bounding box center [201, 137] width 238 height 18
type input "B"
type input "w"
click at [93, 137] on input "botle" at bounding box center [201, 137] width 238 height 18
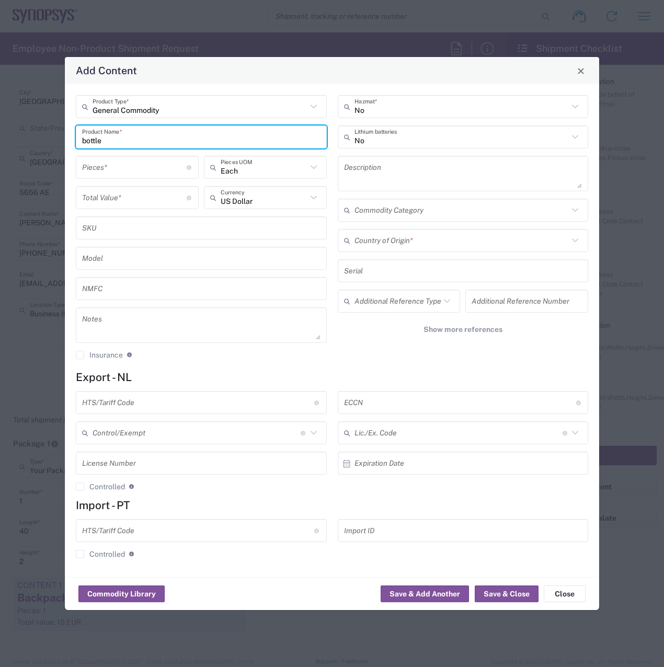
click at [87, 141] on input "bottle" at bounding box center [201, 137] width 238 height 18
type input "Bottle"
click at [88, 170] on input "number" at bounding box center [134, 167] width 105 height 18
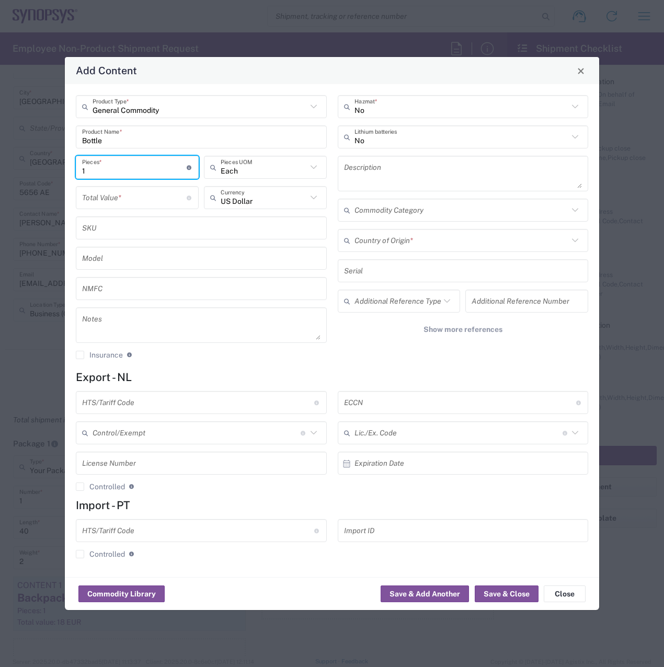
type input "1"
click at [246, 201] on input "text" at bounding box center [264, 198] width 86 height 18
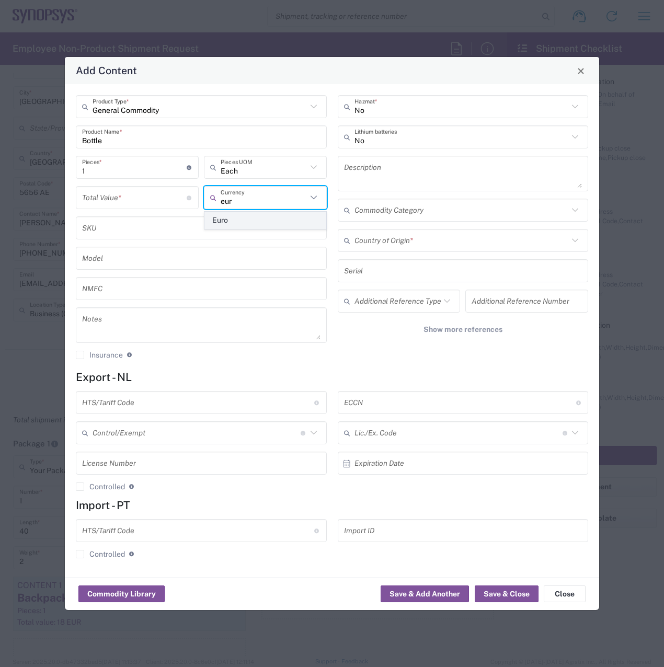
click at [246, 214] on span "Euro" at bounding box center [265, 220] width 121 height 16
type input "Euro"
click at [147, 198] on input "number" at bounding box center [134, 198] width 105 height 18
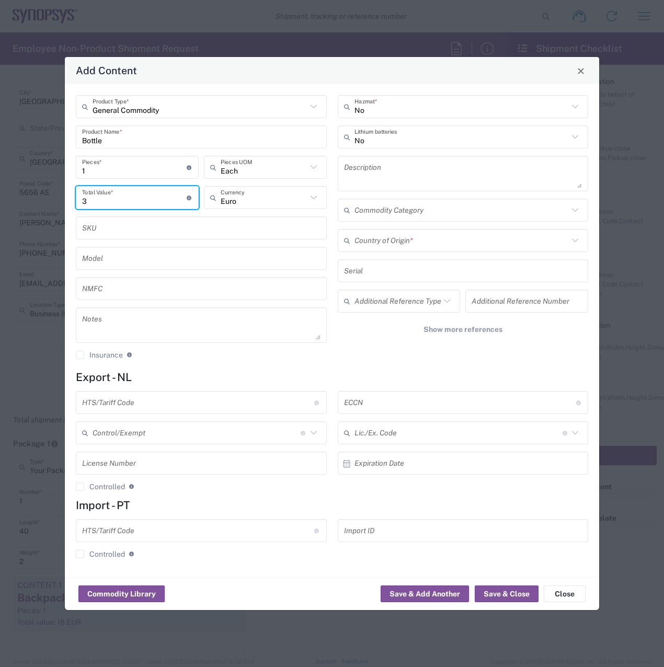
type input "3"
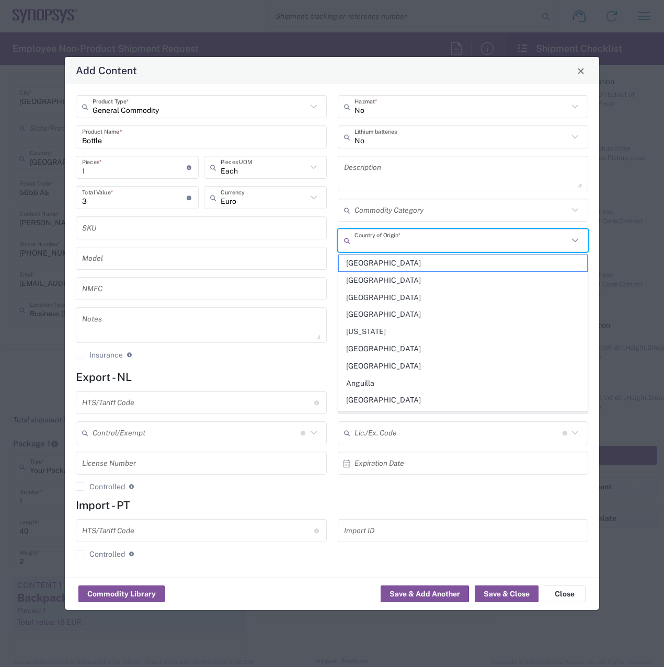
click at [418, 243] on input "text" at bounding box center [461, 241] width 214 height 18
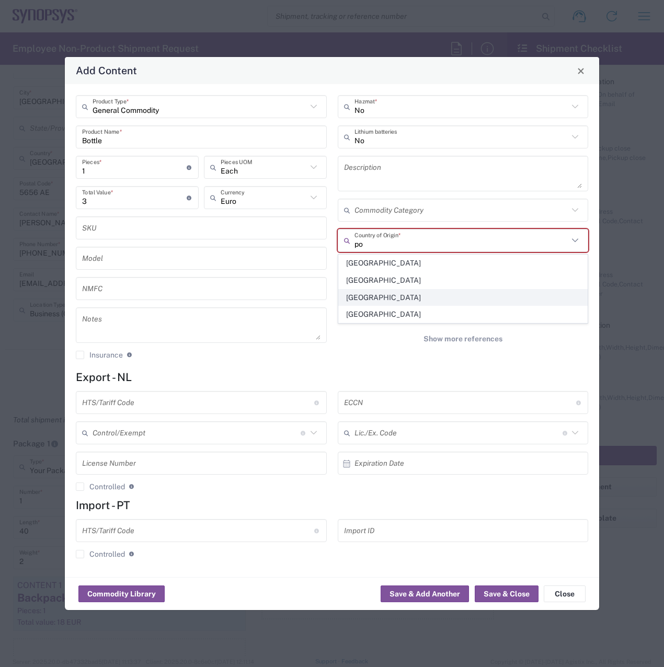
click at [389, 291] on span "[GEOGRAPHIC_DATA]" at bounding box center [463, 298] width 249 height 16
type input "[GEOGRAPHIC_DATA]"
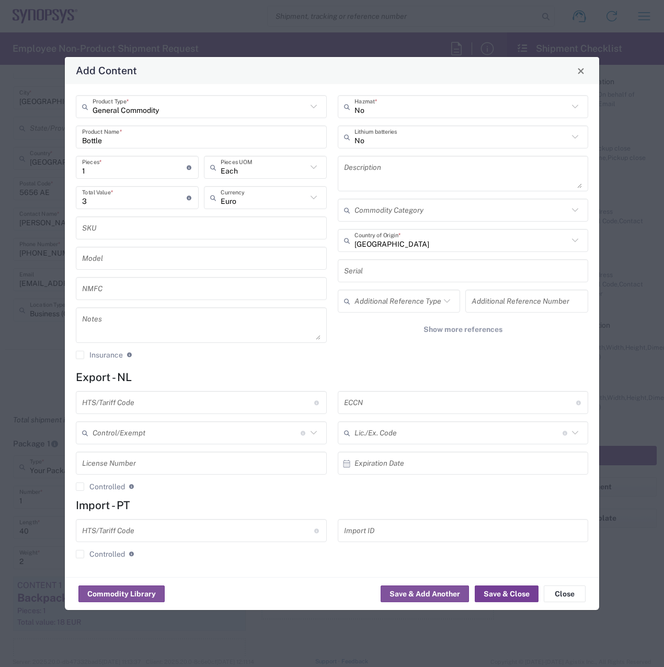
click at [510, 587] on button "Save & Close" at bounding box center [507, 593] width 64 height 17
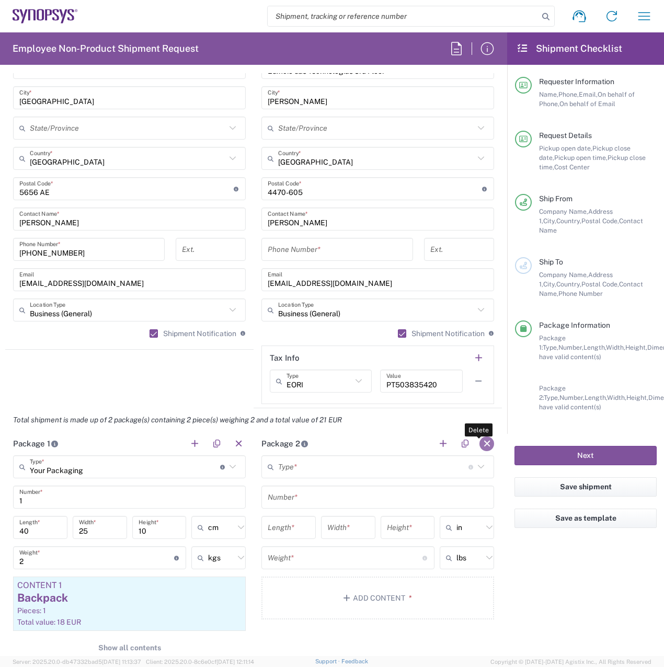
click at [484, 443] on button "button" at bounding box center [486, 443] width 15 height 15
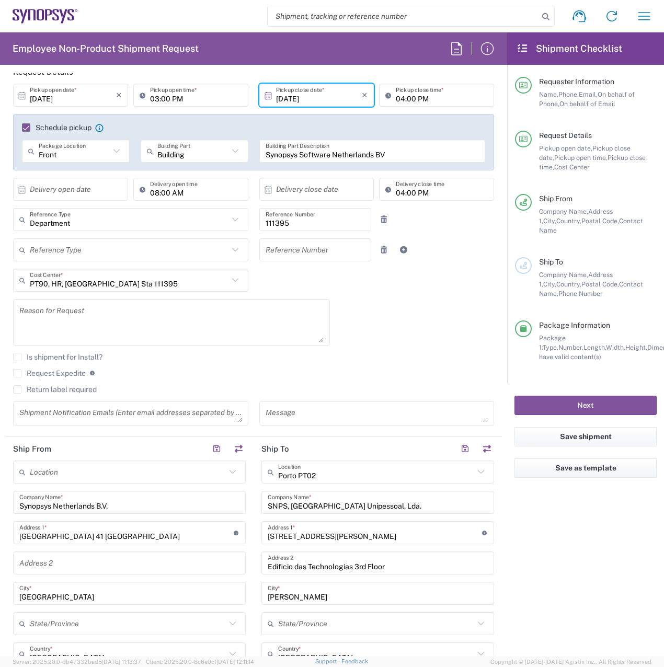
scroll to position [105, 0]
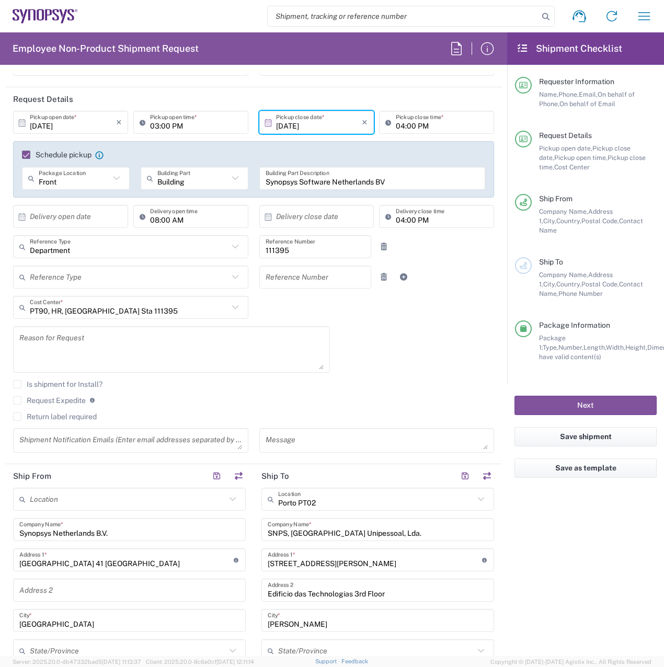
click at [110, 174] on icon at bounding box center [117, 178] width 14 height 14
type input "Front"
click at [118, 177] on icon at bounding box center [117, 178] width 14 height 14
click at [451, 324] on div "[DATE] × Pickup open date * Cancel Apply 03:00 PM Pickup open time * [DATE] × P…" at bounding box center [254, 285] width 492 height 349
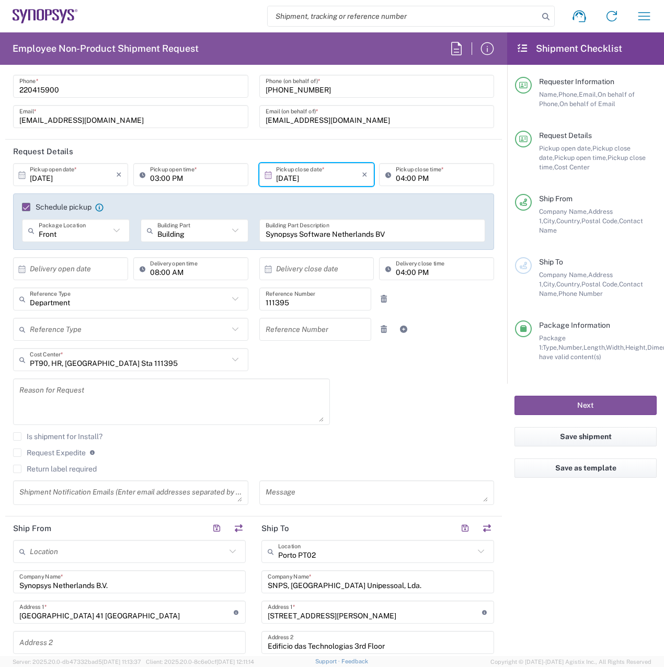
scroll to position [0, 0]
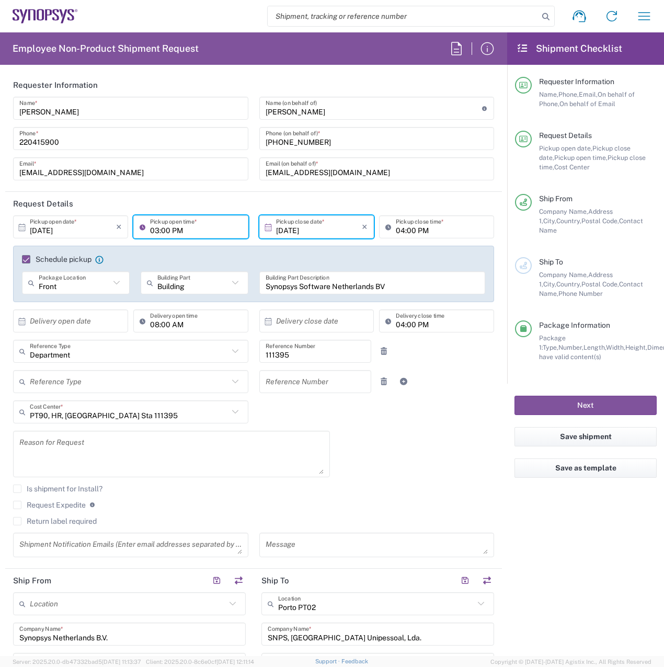
click at [202, 228] on input "03:00 PM" at bounding box center [196, 227] width 92 height 18
click at [205, 228] on input "03:00 PM" at bounding box center [196, 227] width 92 height 18
click at [186, 227] on input "03:00 PM" at bounding box center [196, 227] width 92 height 18
click at [140, 231] on icon at bounding box center [145, 227] width 10 height 17
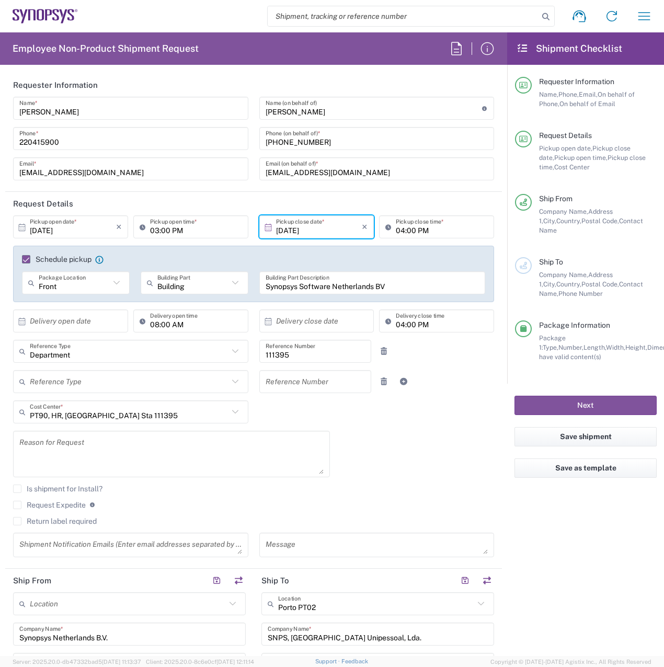
click at [140, 226] on icon at bounding box center [145, 227] width 10 height 17
click at [158, 232] on input "03:00 PM" at bounding box center [196, 227] width 92 height 18
click at [157, 233] on input "03:00 PM" at bounding box center [196, 227] width 92 height 18
click at [172, 226] on input "09:00 PM" at bounding box center [196, 227] width 92 height 18
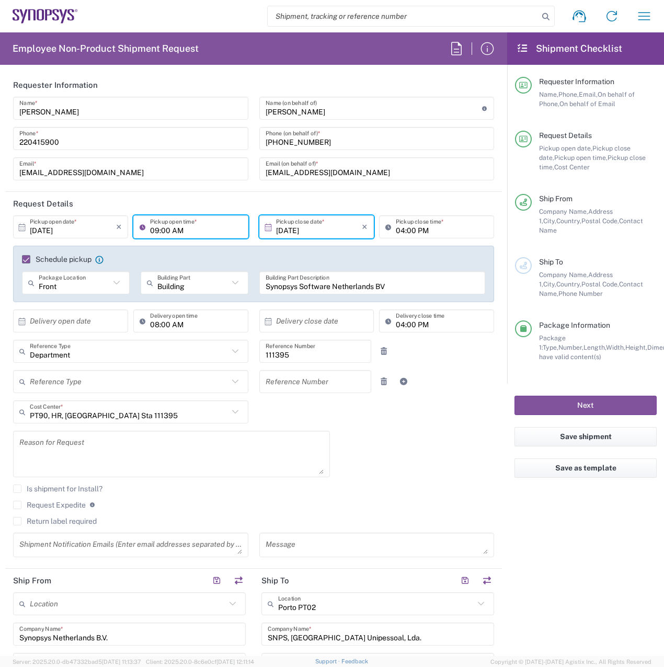
type input "09:00 AM"
click at [401, 465] on div "[DATE] × Pickup open date * Cancel Apply 09:00 AM Pickup open time * [DATE] × P…" at bounding box center [254, 389] width 492 height 349
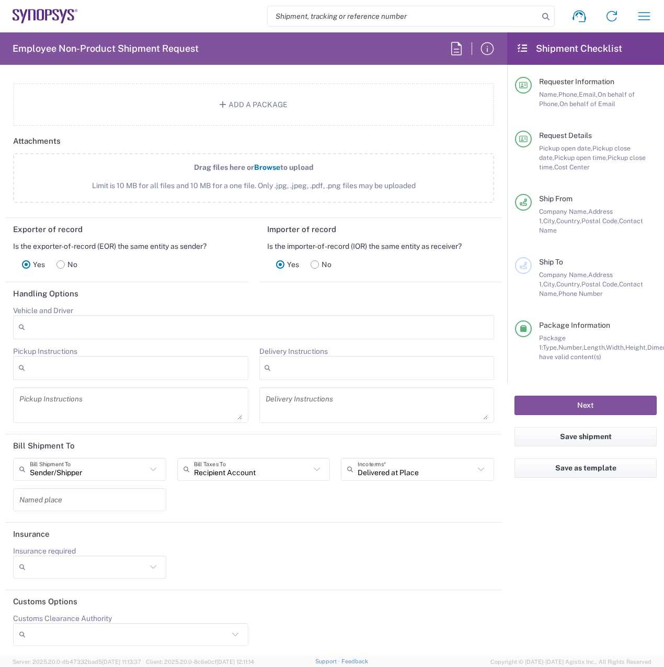
scroll to position [1272, 0]
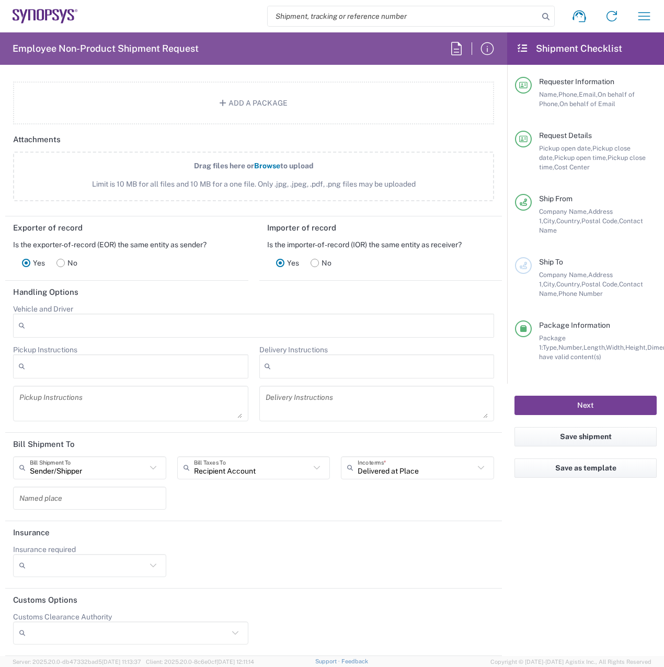
click at [589, 396] on button "Next" at bounding box center [585, 405] width 142 height 19
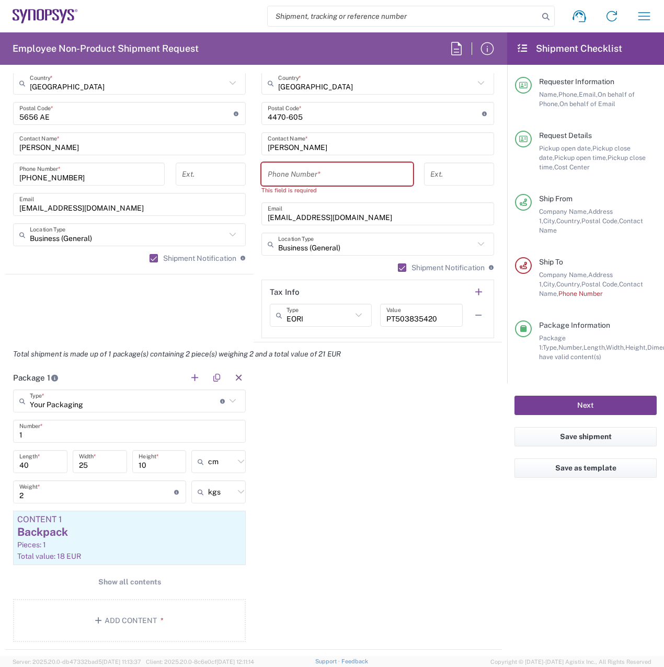
scroll to position [602, 0]
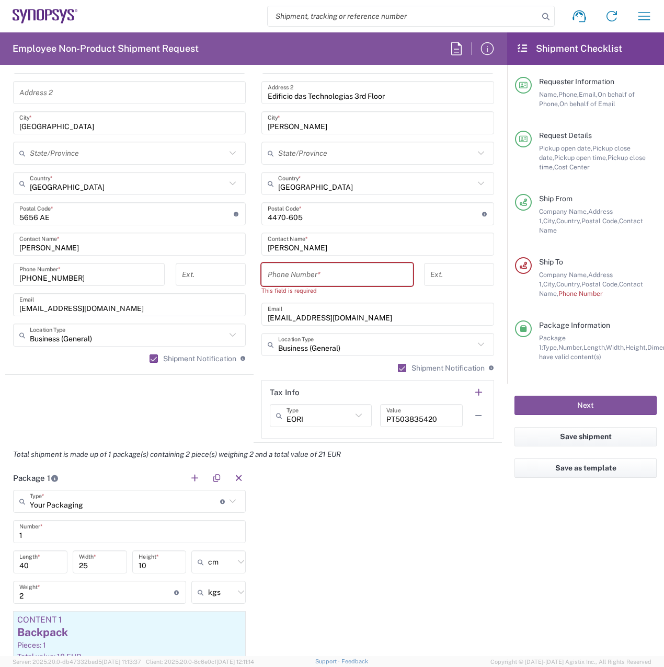
click at [332, 275] on input "tel" at bounding box center [337, 275] width 139 height 18
type input "220415900"
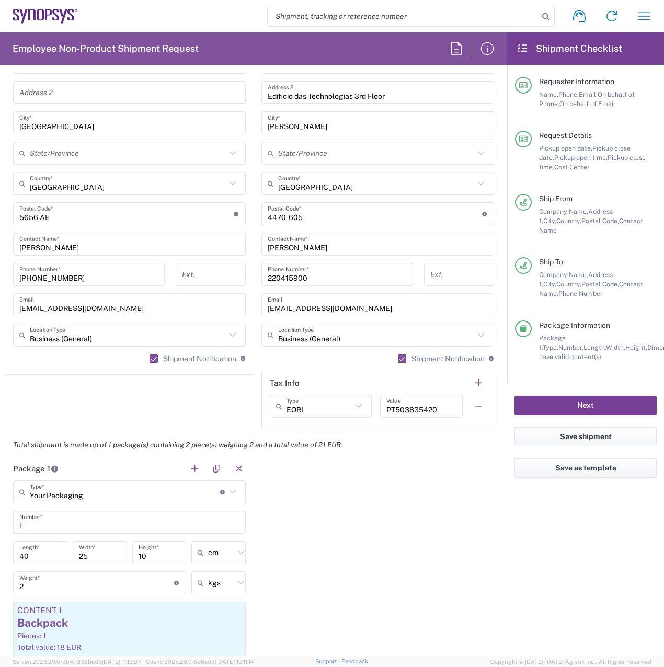
click at [579, 397] on button "Next" at bounding box center [585, 405] width 142 height 19
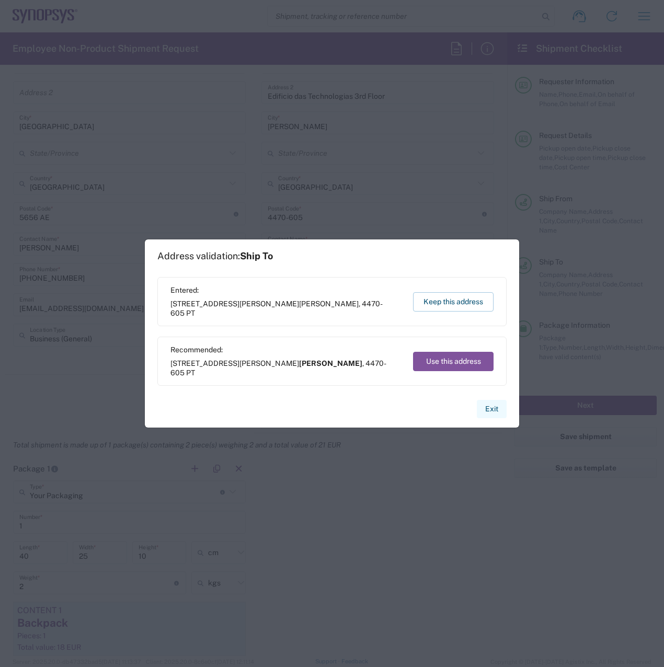
click at [491, 409] on button "Exit" at bounding box center [492, 409] width 30 height 18
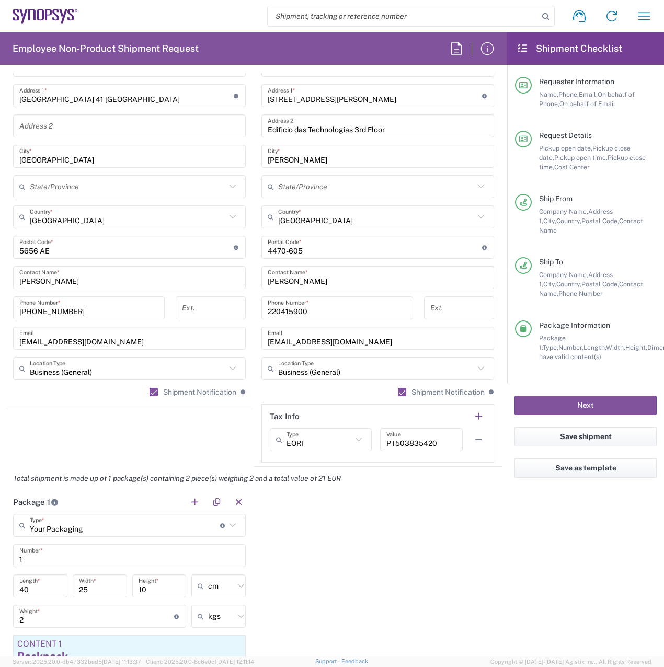
scroll to position [498, 0]
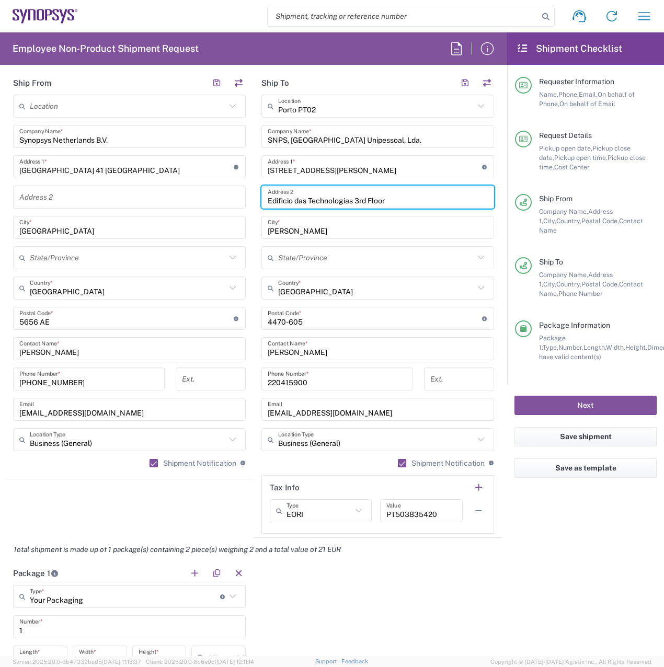
drag, startPoint x: 352, startPoint y: 198, endPoint x: 390, endPoint y: 198, distance: 38.7
click at [390, 198] on input "Edificio das Technologias 3rd Floor" at bounding box center [378, 197] width 220 height 18
type input "Edificio das Technologias"
click at [562, 516] on agx-form-checklist "Shipment Checklist Requester Information Name, Phone, Email, On behalf of Phone…" at bounding box center [585, 344] width 157 height 624
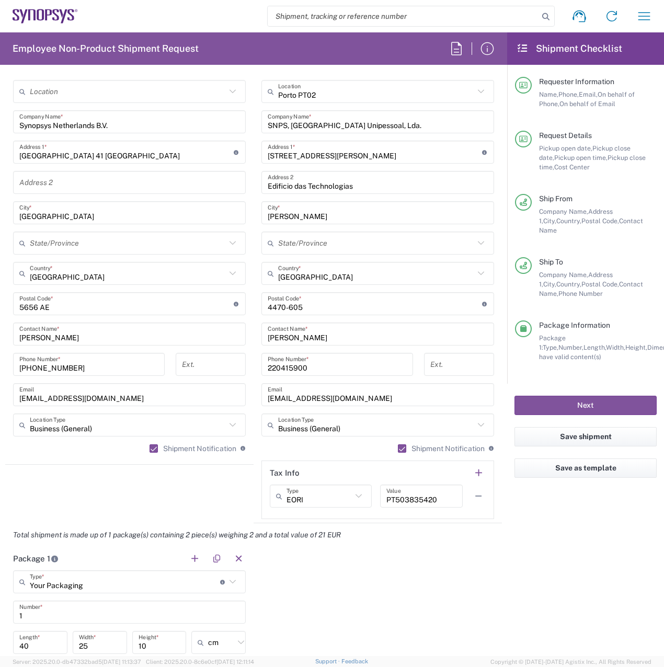
scroll to position [523, 0]
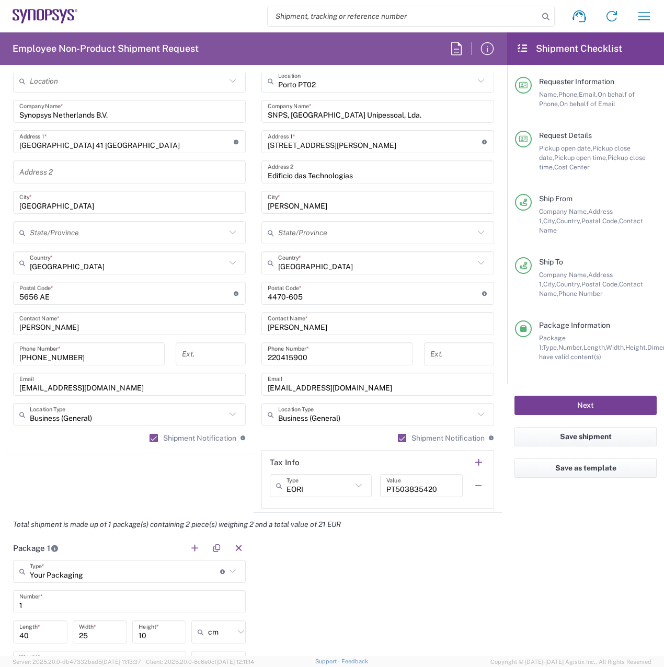
click at [591, 399] on button "Next" at bounding box center [585, 405] width 142 height 19
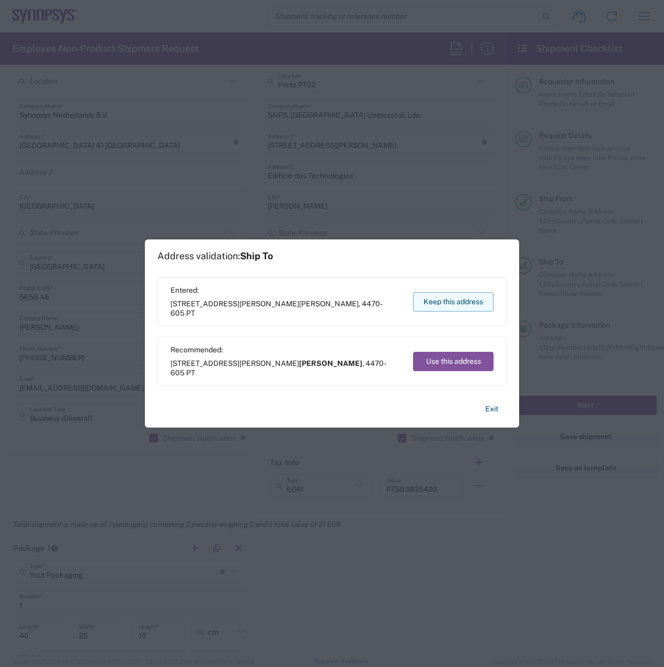
click at [463, 298] on button "Keep this address" at bounding box center [453, 301] width 81 height 19
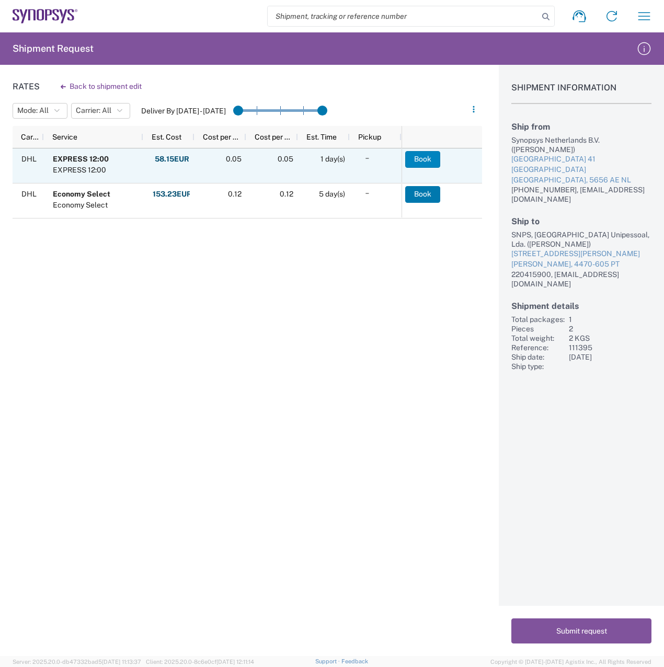
click at [412, 159] on button "Book" at bounding box center [422, 159] width 35 height 17
